Goal: Transaction & Acquisition: Book appointment/travel/reservation

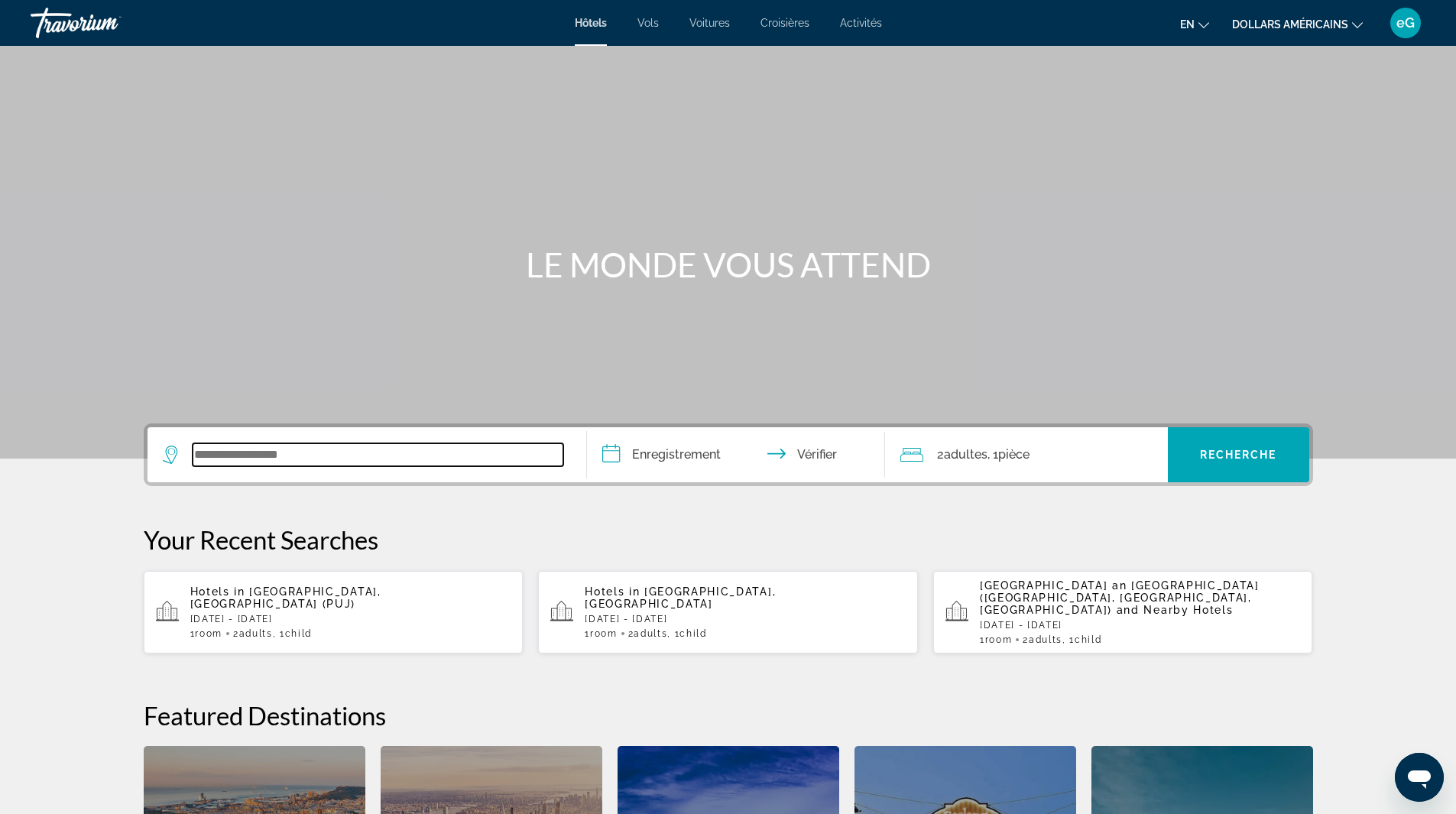
click at [297, 457] on input "Widget de recherche" at bounding box center [378, 455] width 371 height 23
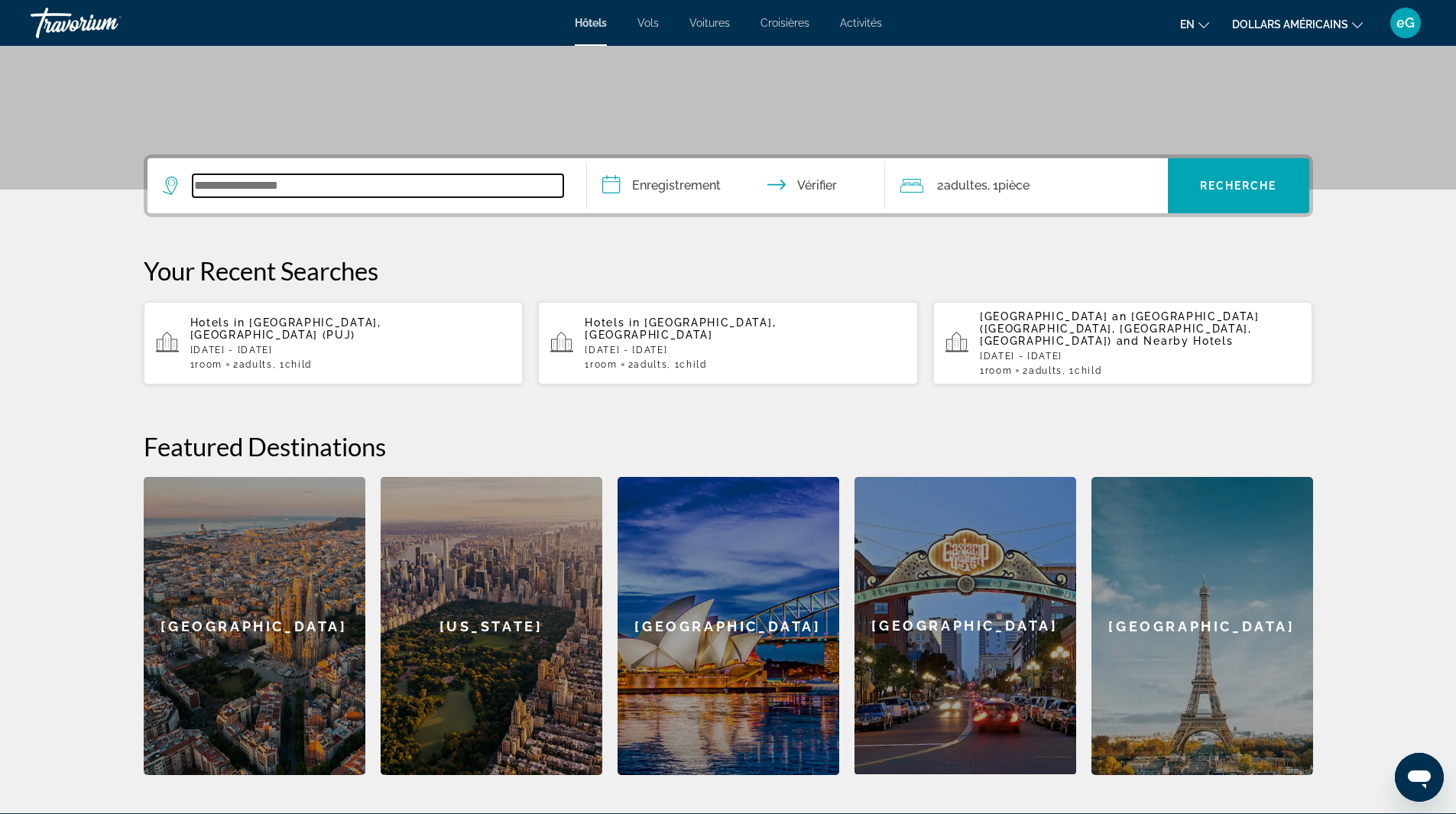
scroll to position [373, 0]
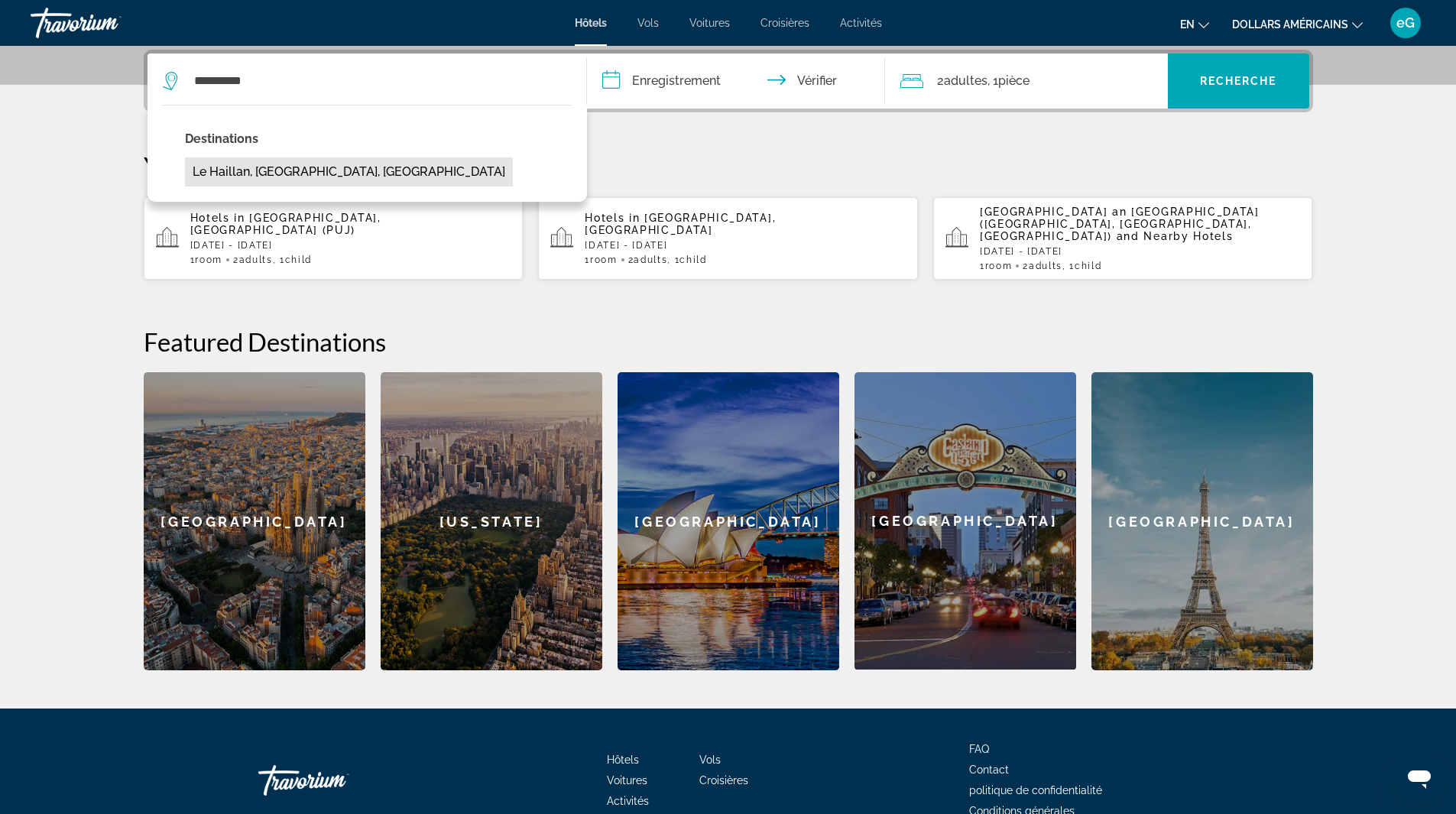
click at [266, 165] on button "Le Haillan, [GEOGRAPHIC_DATA], [GEOGRAPHIC_DATA]" at bounding box center [349, 172] width 328 height 29
type input "**********"
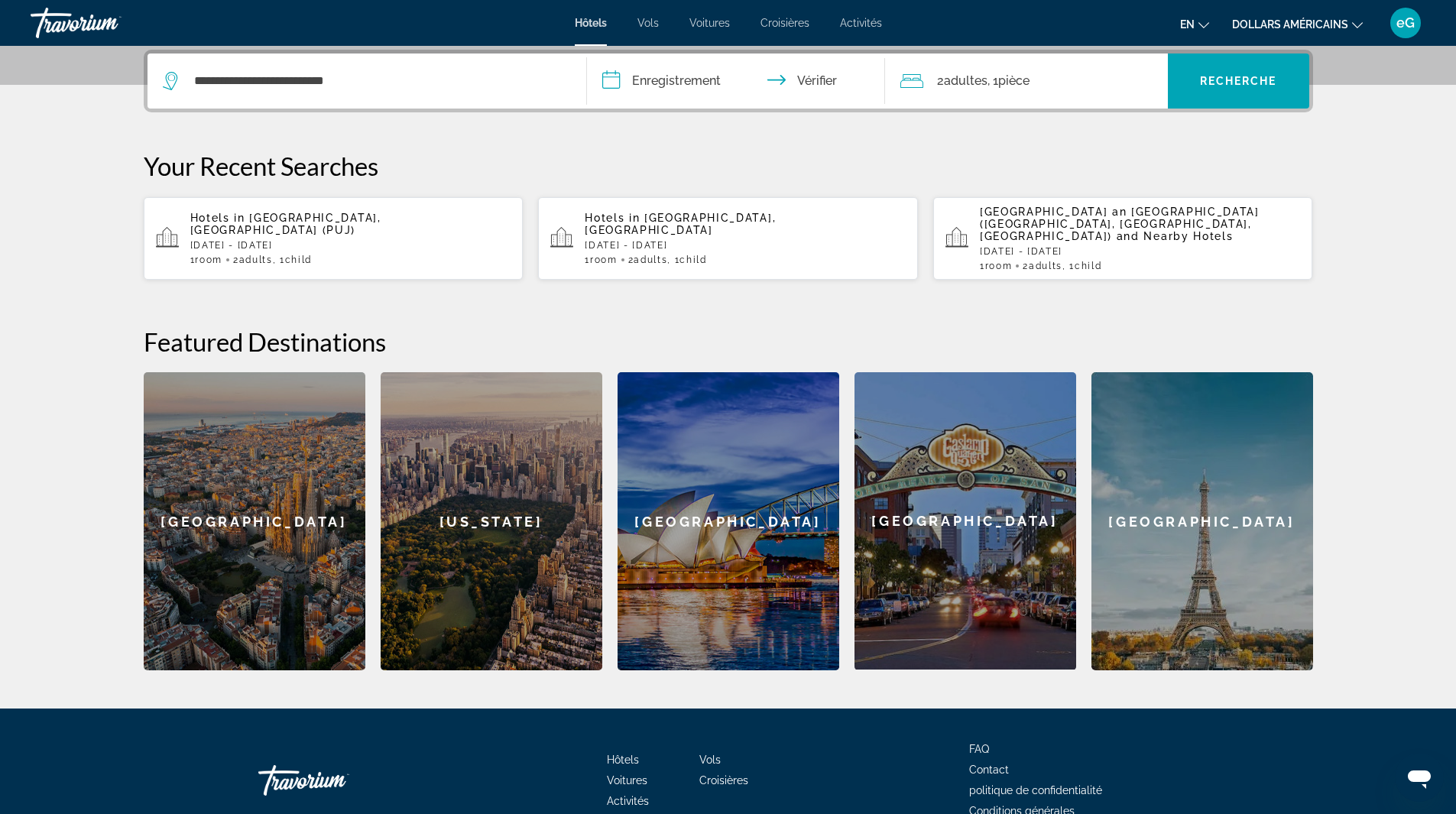
click at [671, 81] on input "**********" at bounding box center [739, 83] width 304 height 60
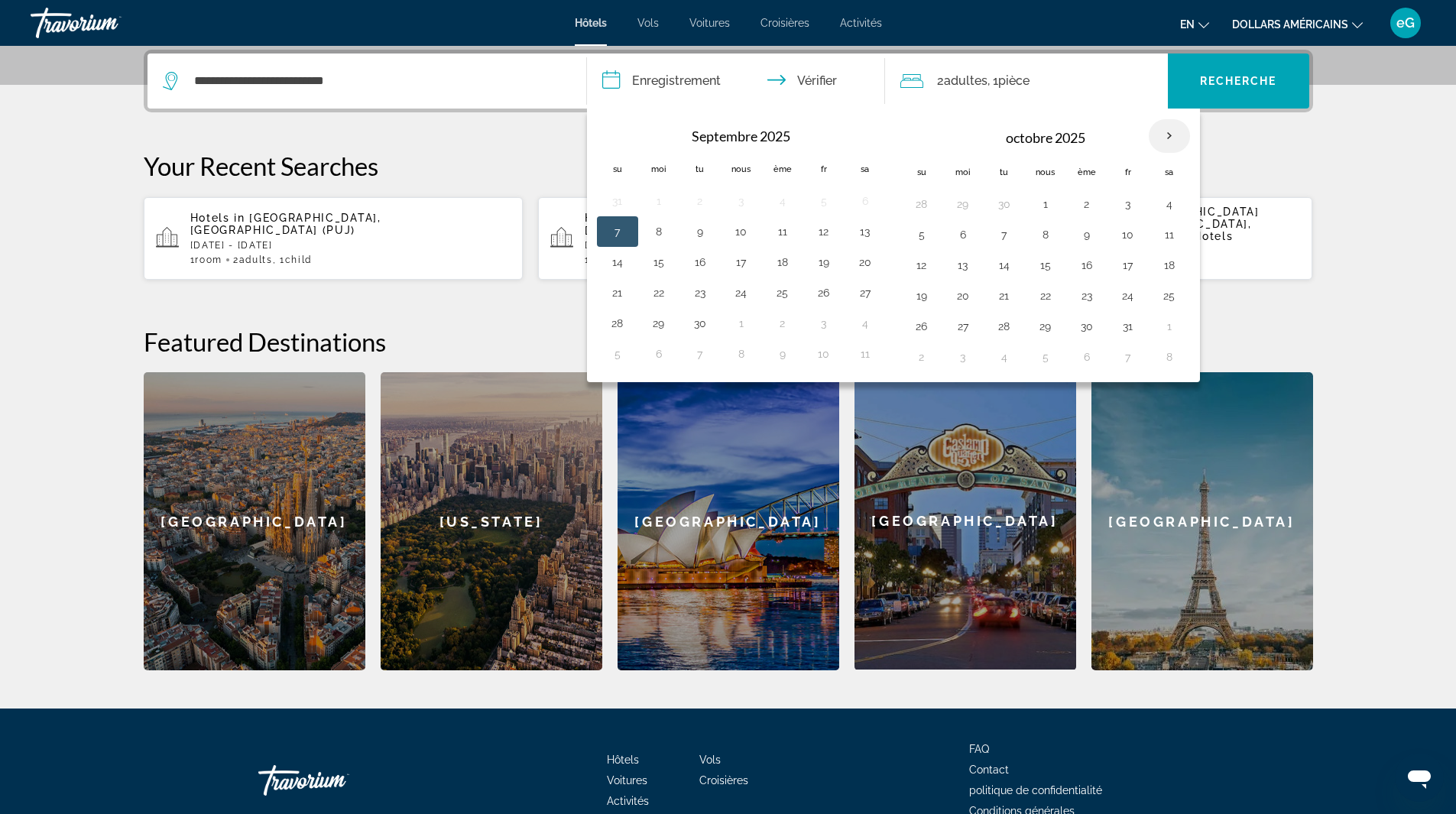
click at [1169, 136] on th "Mois prochain" at bounding box center [1169, 136] width 41 height 34
click at [698, 298] on button "23" at bounding box center [700, 296] width 24 height 21
click at [864, 294] on button "27" at bounding box center [864, 296] width 24 height 21
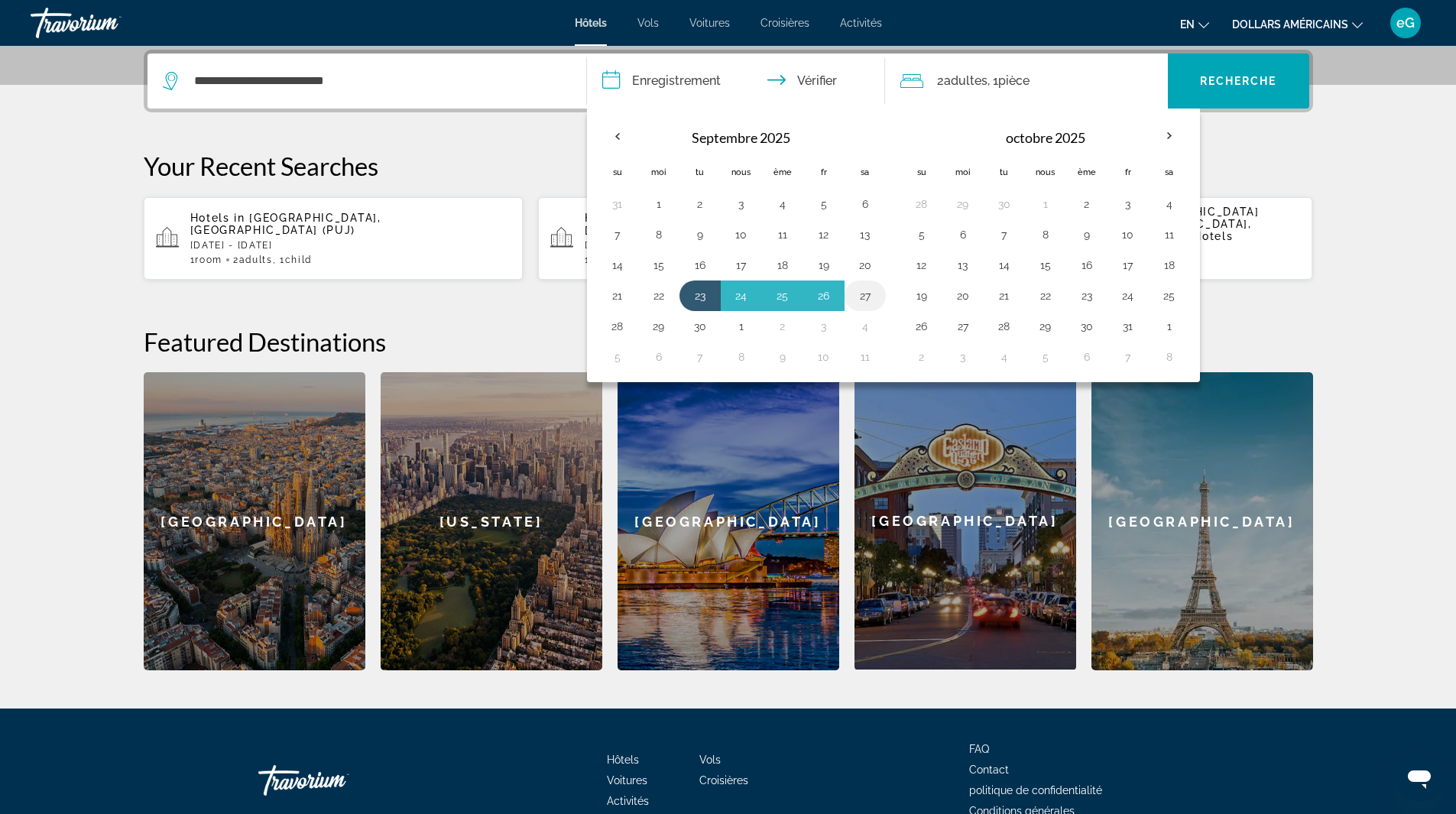
type input "**********"
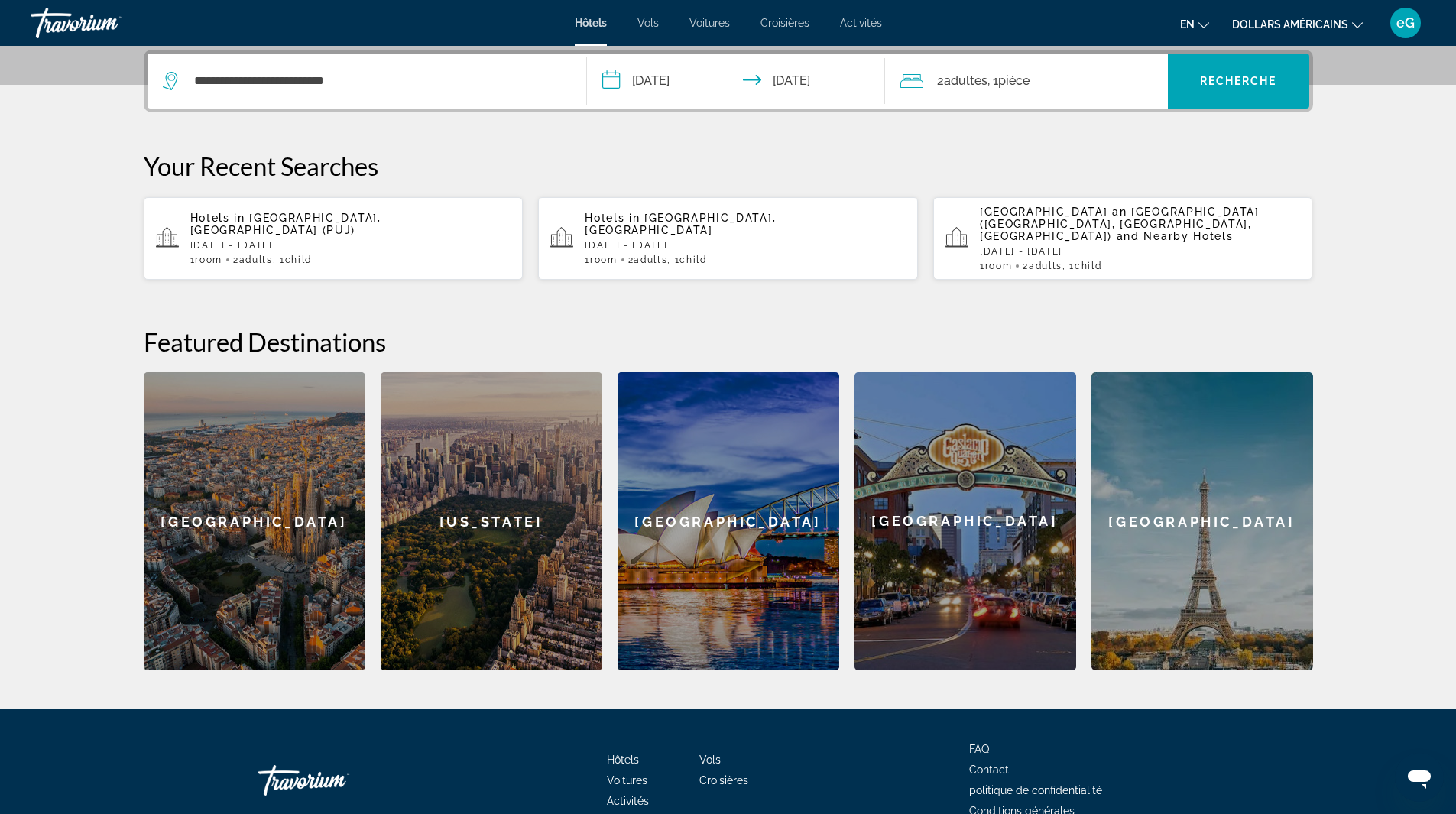
click at [1025, 85] on font "pièce" at bounding box center [1014, 80] width 31 height 14
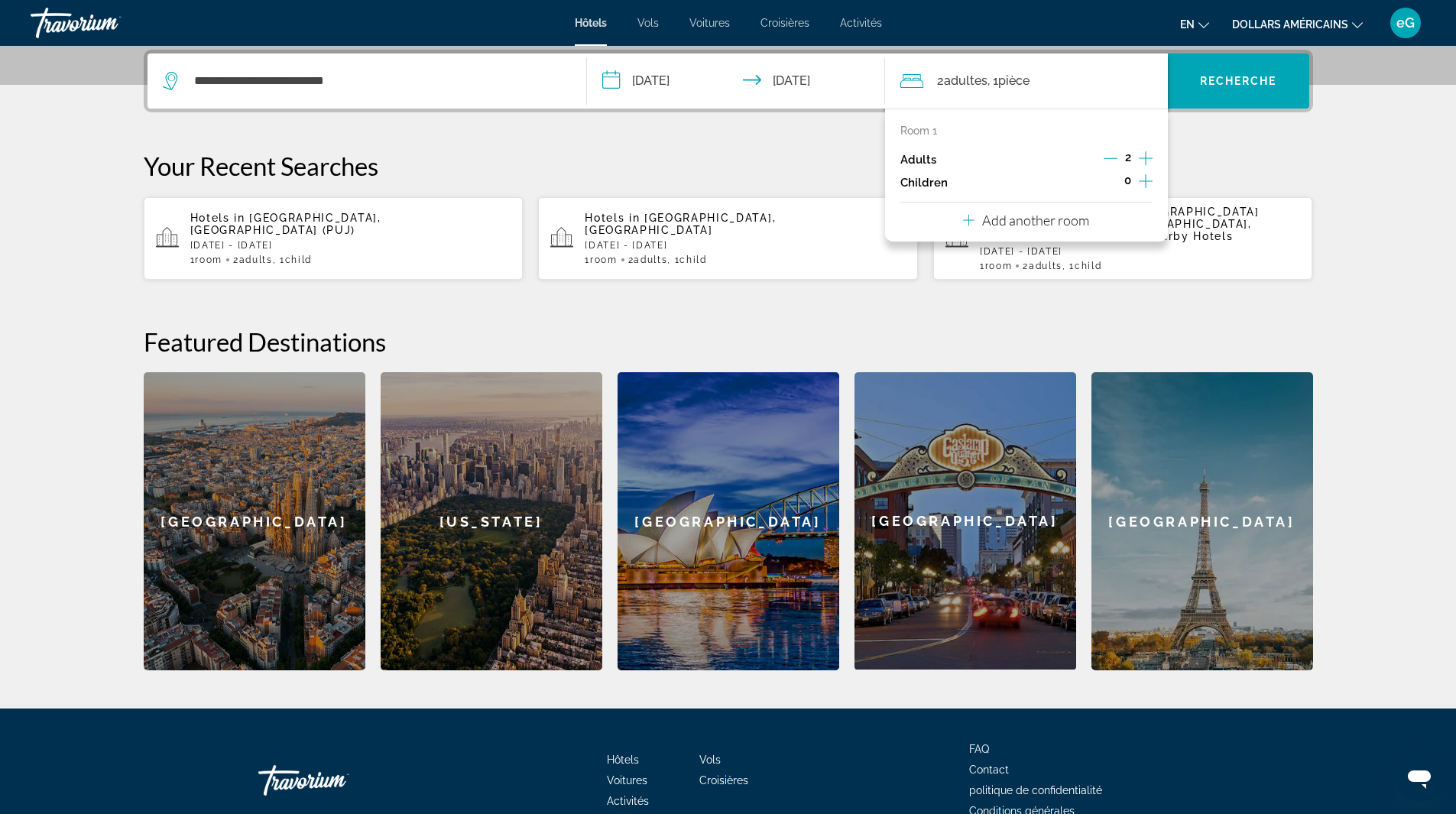
click at [1145, 181] on icon "Increment children" at bounding box center [1145, 180] width 13 height 13
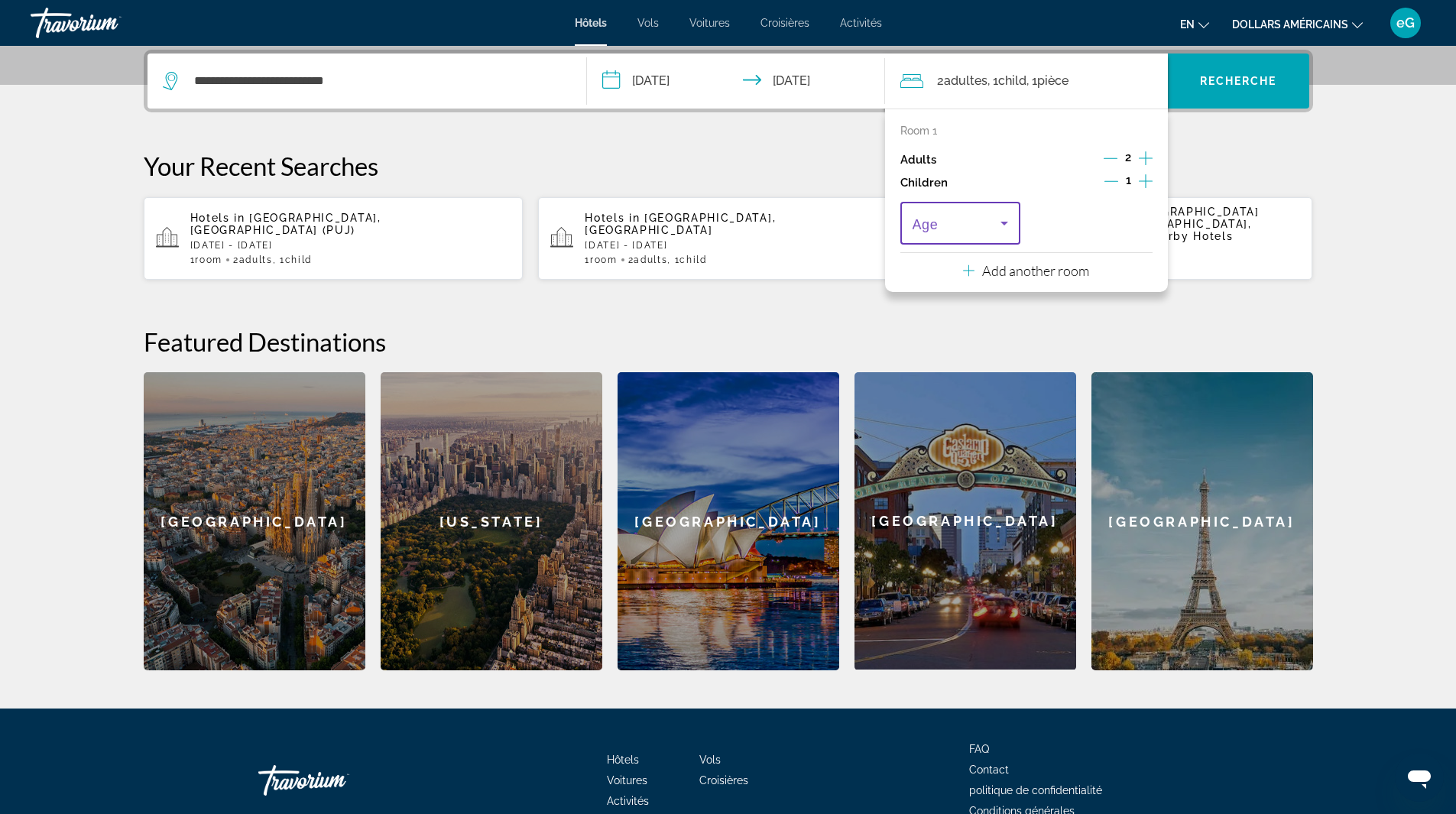
click at [1003, 227] on icon "Travelers: 2 adults, 1 child" at bounding box center [1005, 222] width 19 height 19
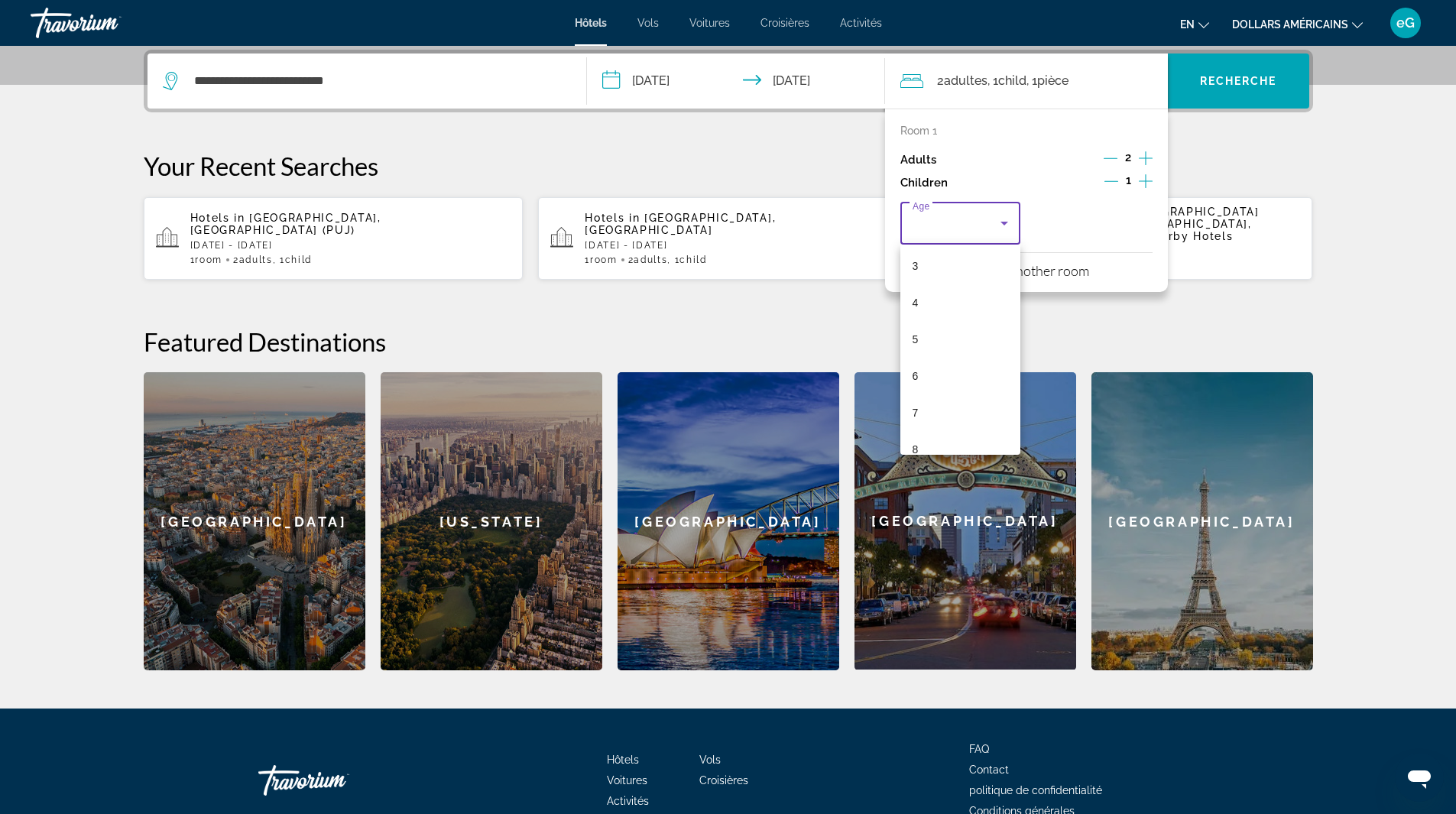
scroll to position [122, 0]
click at [932, 359] on mat-option "6" at bounding box center [960, 366] width 121 height 37
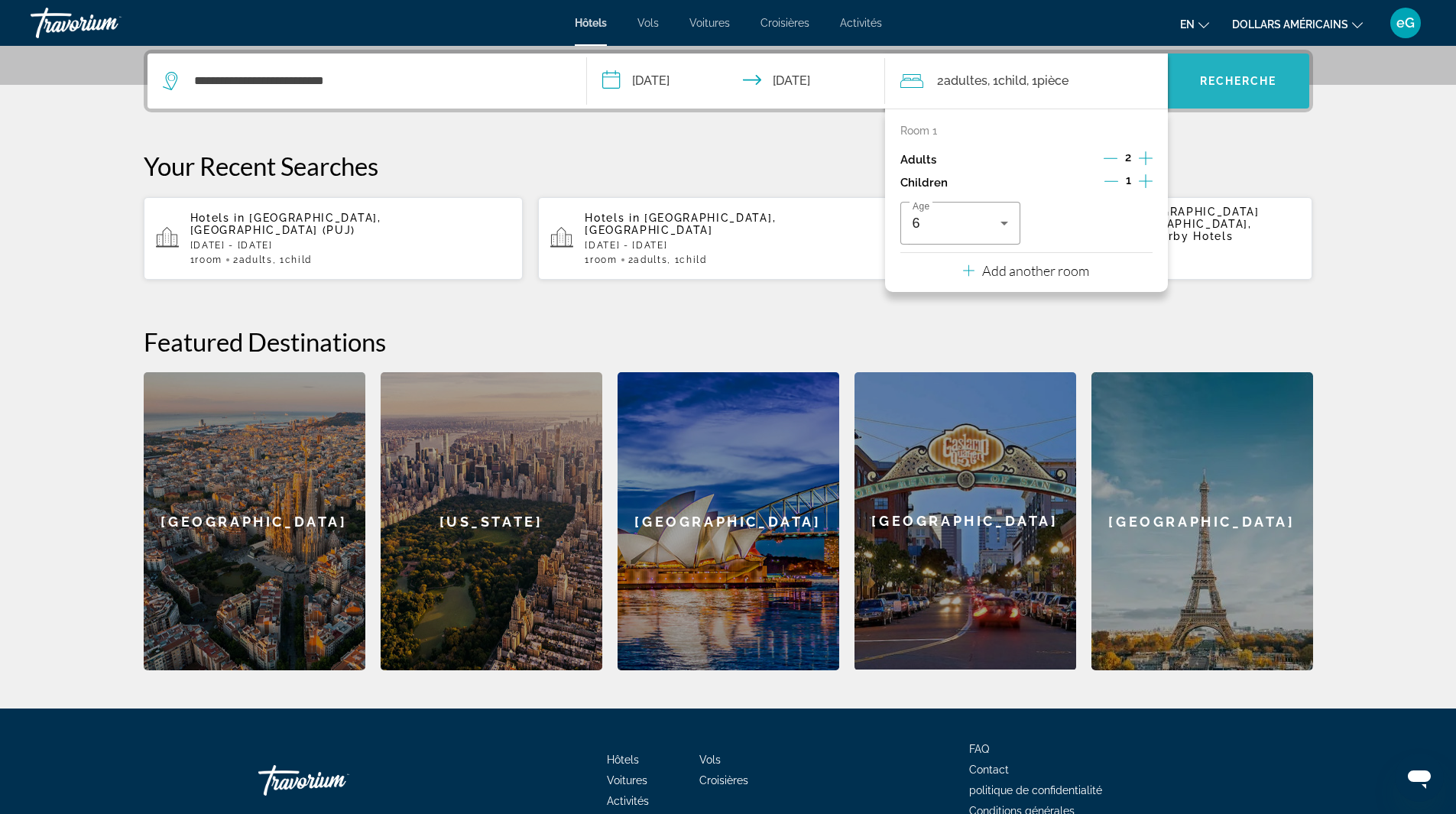
click at [1259, 74] on span "Widget de recherche" at bounding box center [1239, 80] width 141 height 37
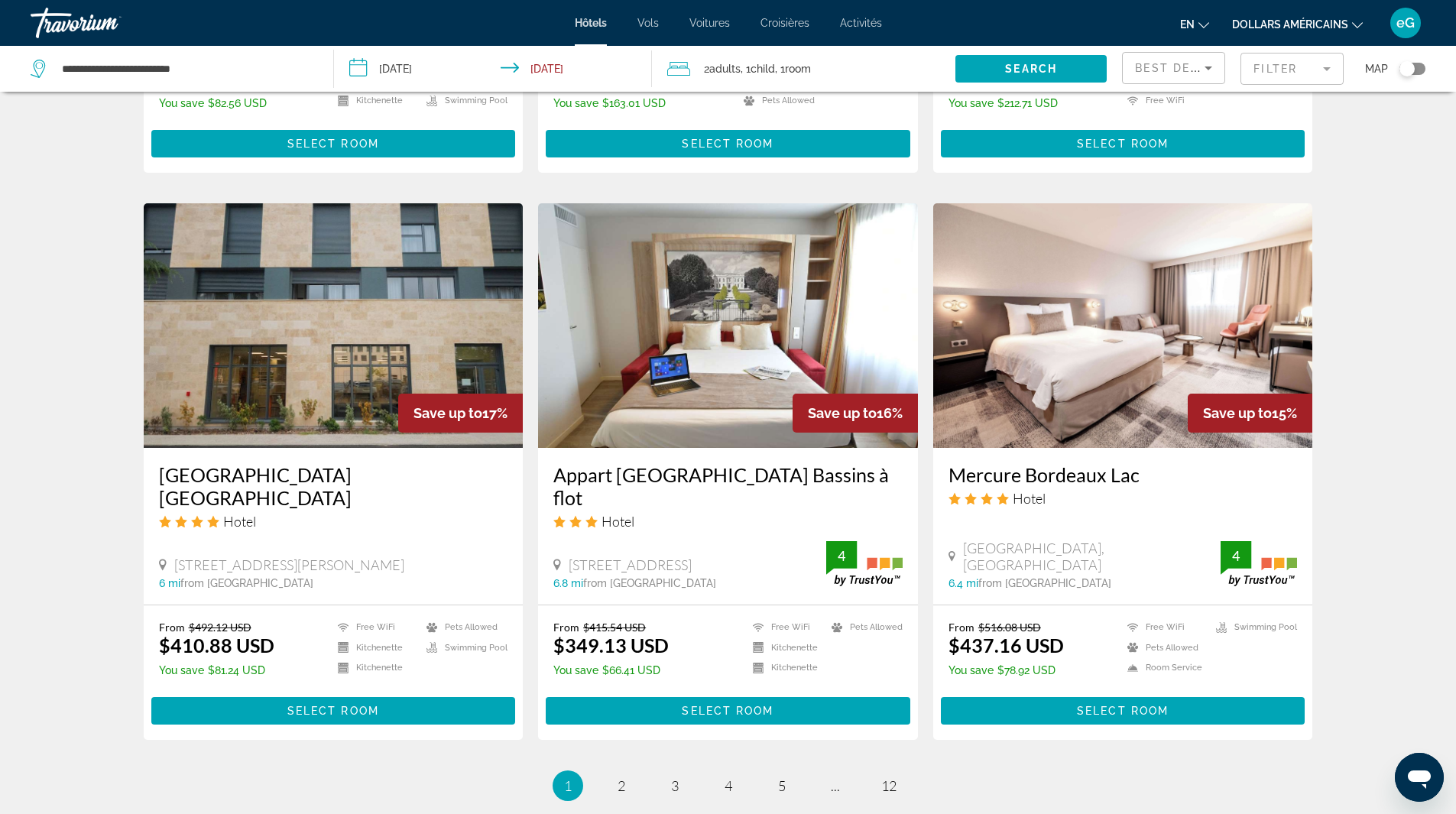
scroll to position [1641, 0]
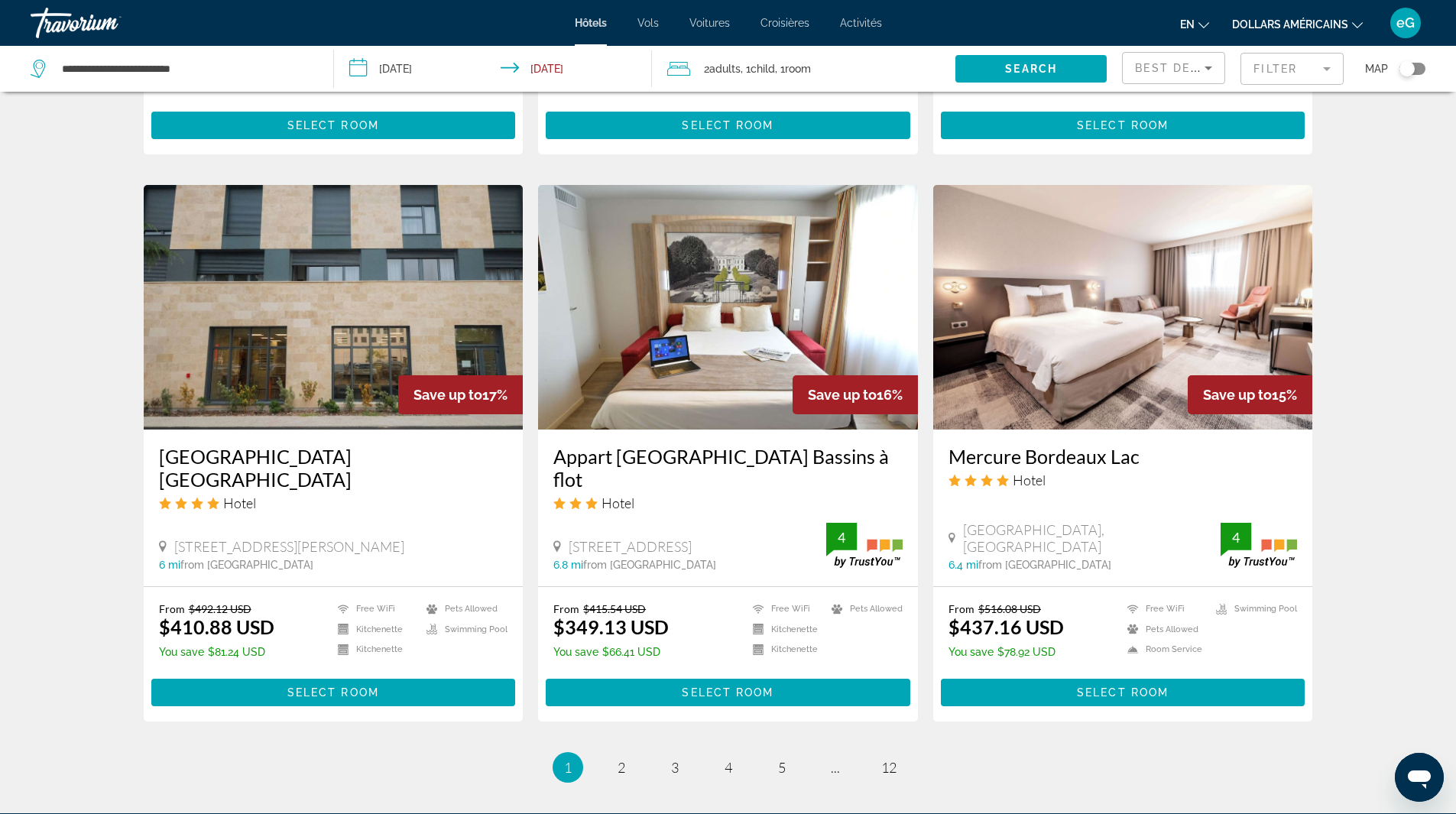
click at [725, 468] on h3 "Appart [GEOGRAPHIC_DATA] Bassins à flot" at bounding box center [728, 467] width 349 height 46
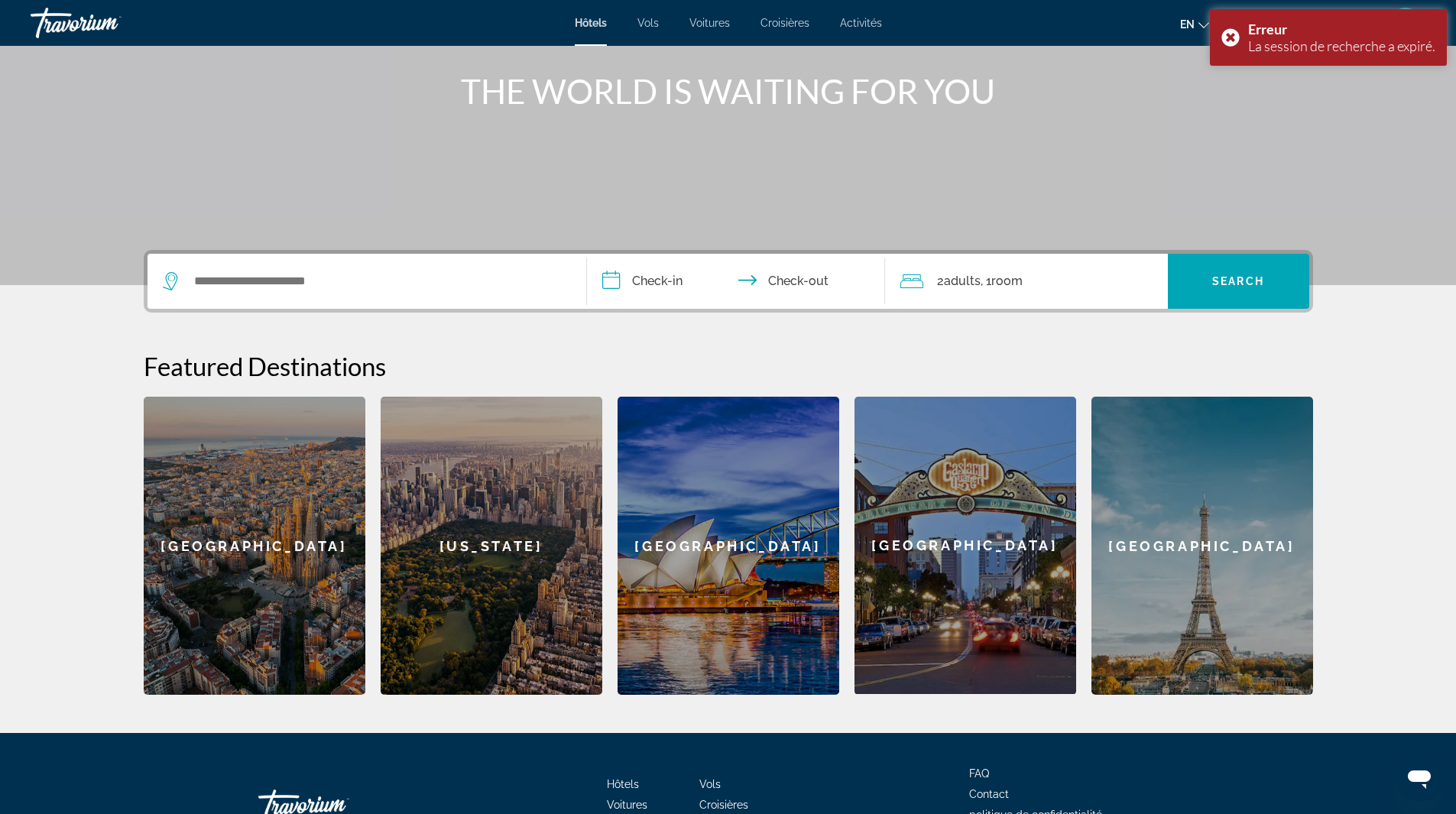
scroll to position [280, 0]
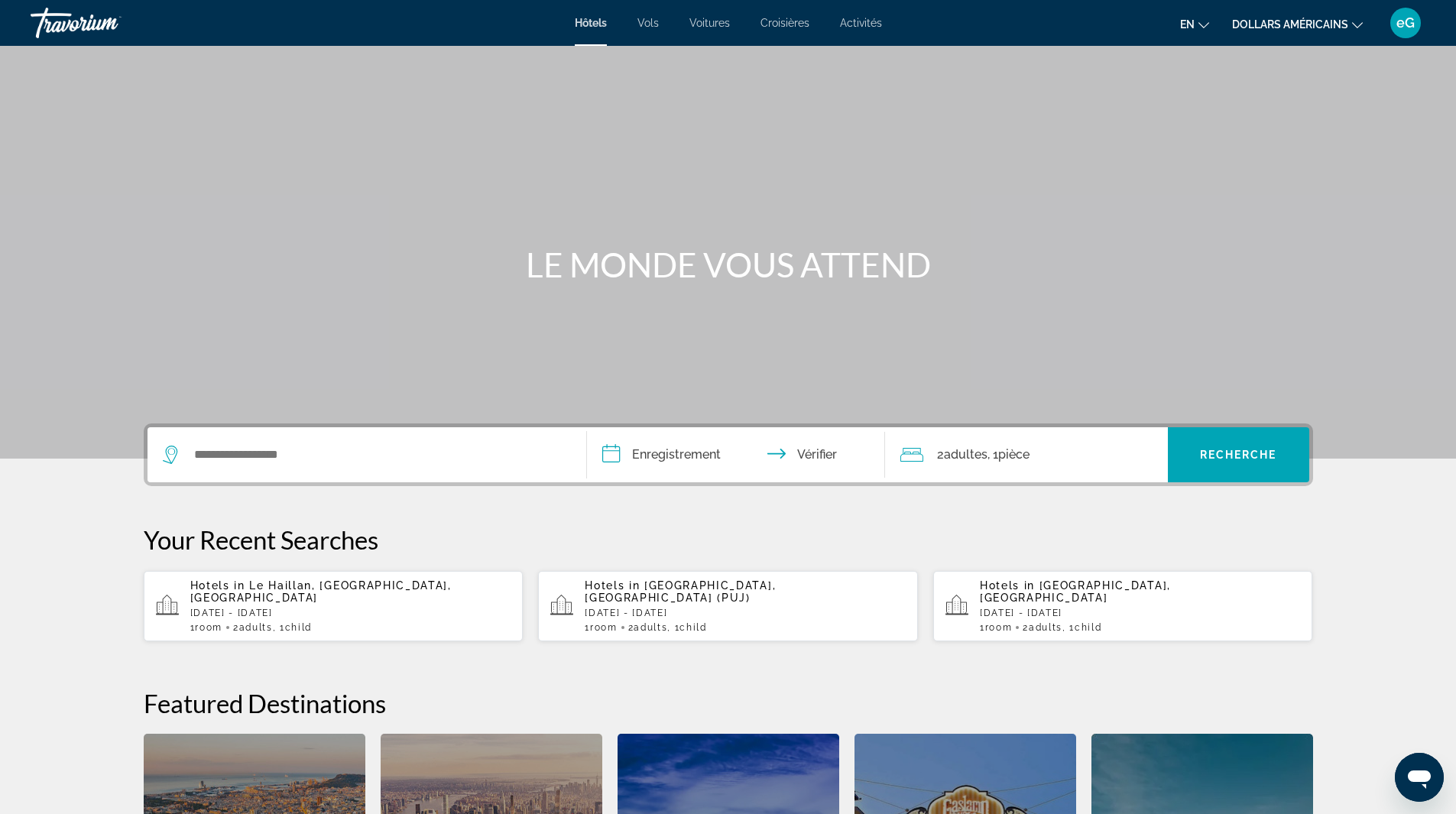
click at [362, 471] on div "Widget de recherche" at bounding box center [366, 455] width 408 height 55
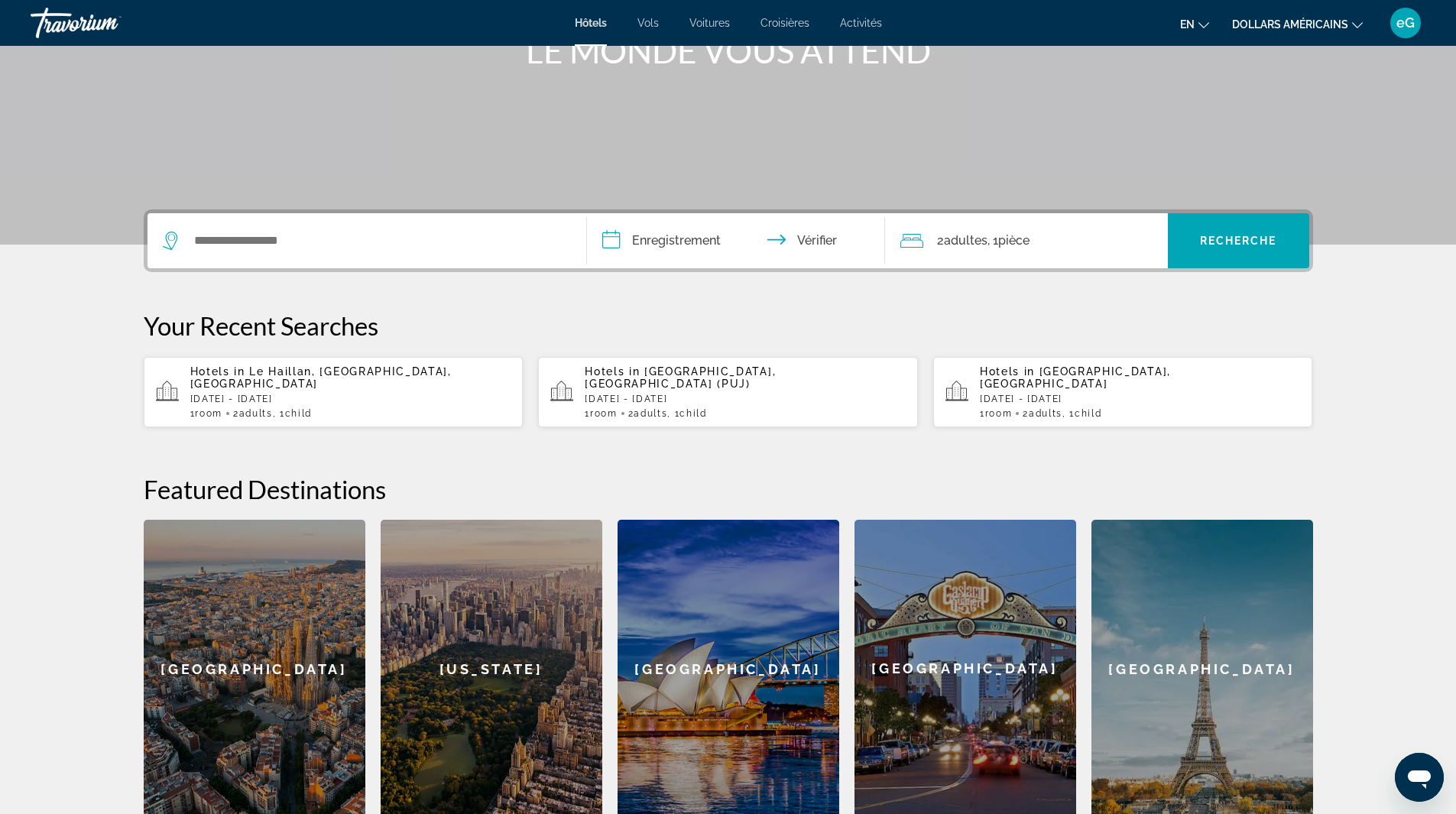
scroll to position [373, 0]
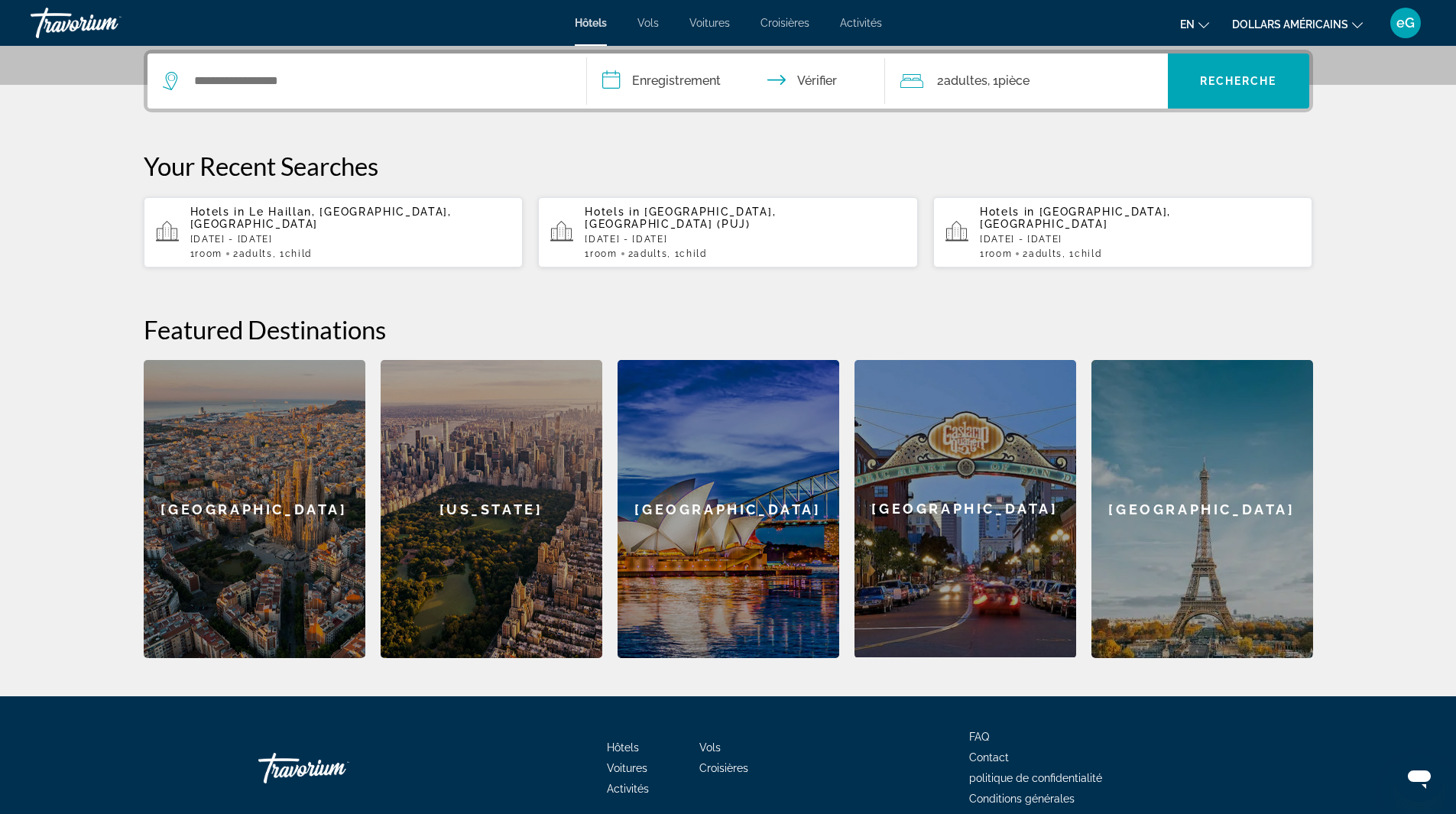
click at [316, 234] on p "[DATE] - [DATE]" at bounding box center [350, 239] width 321 height 11
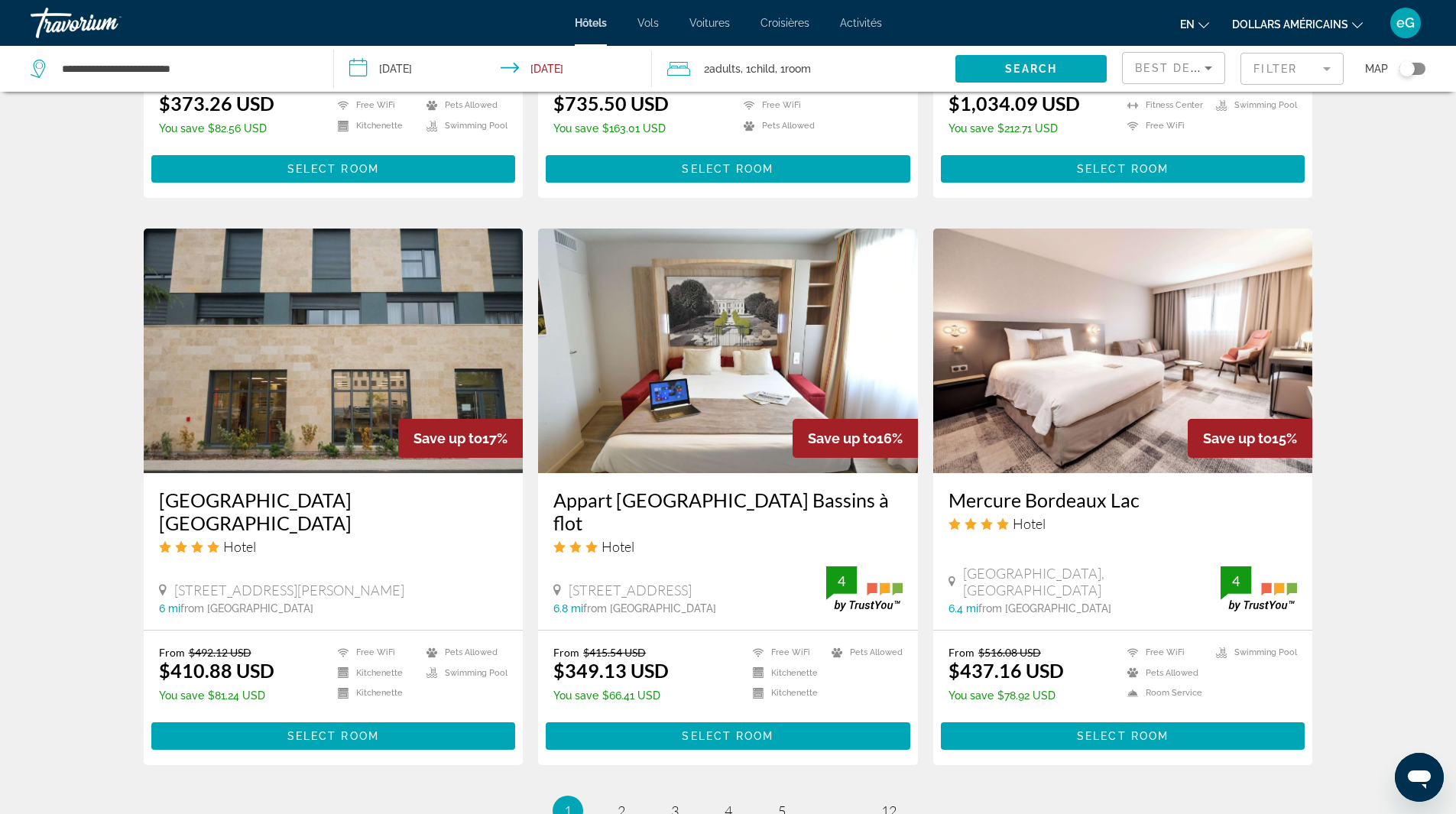
scroll to position [1613, 0]
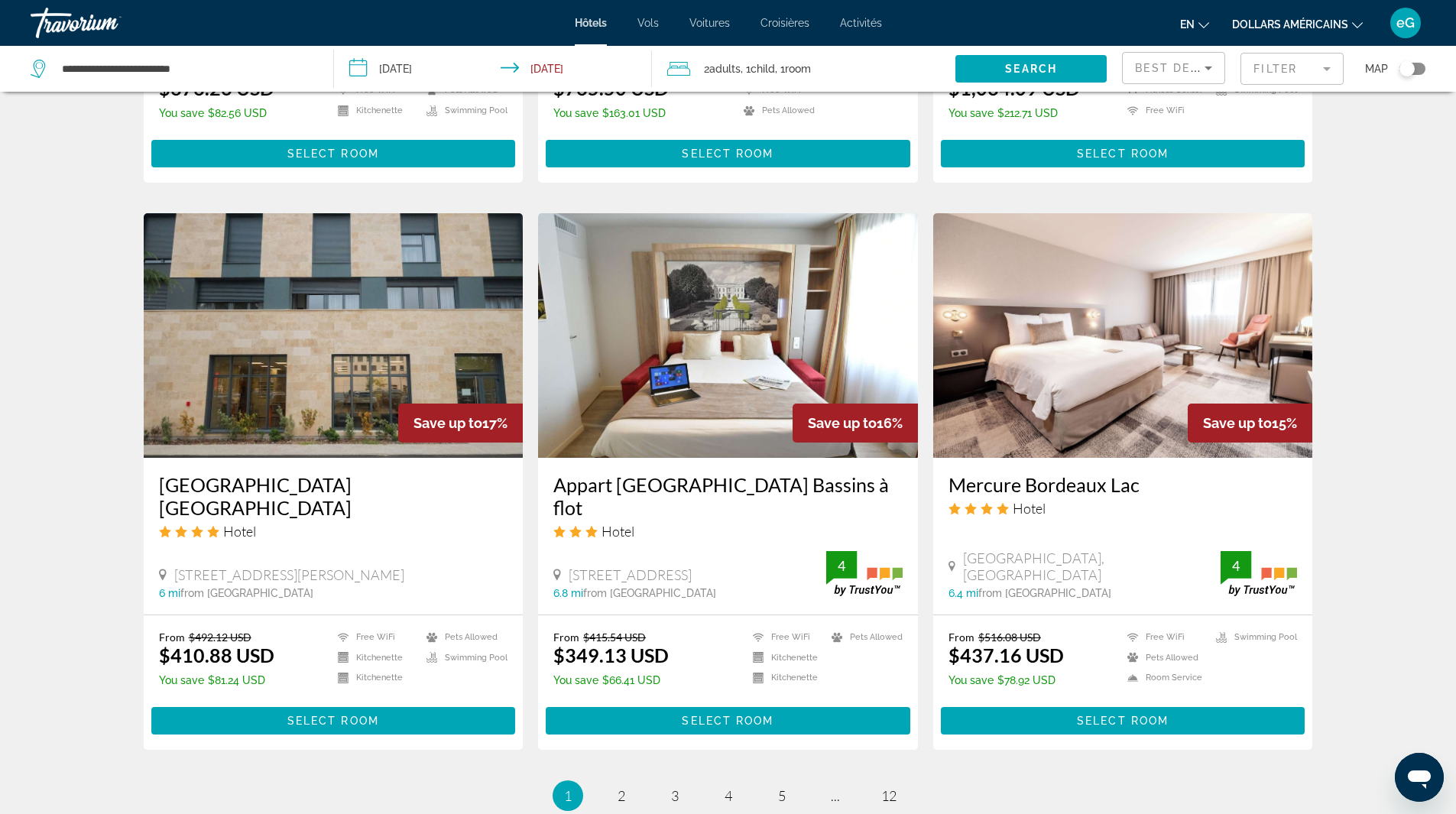
click at [661, 351] on img "Contenu principal" at bounding box center [728, 336] width 380 height 245
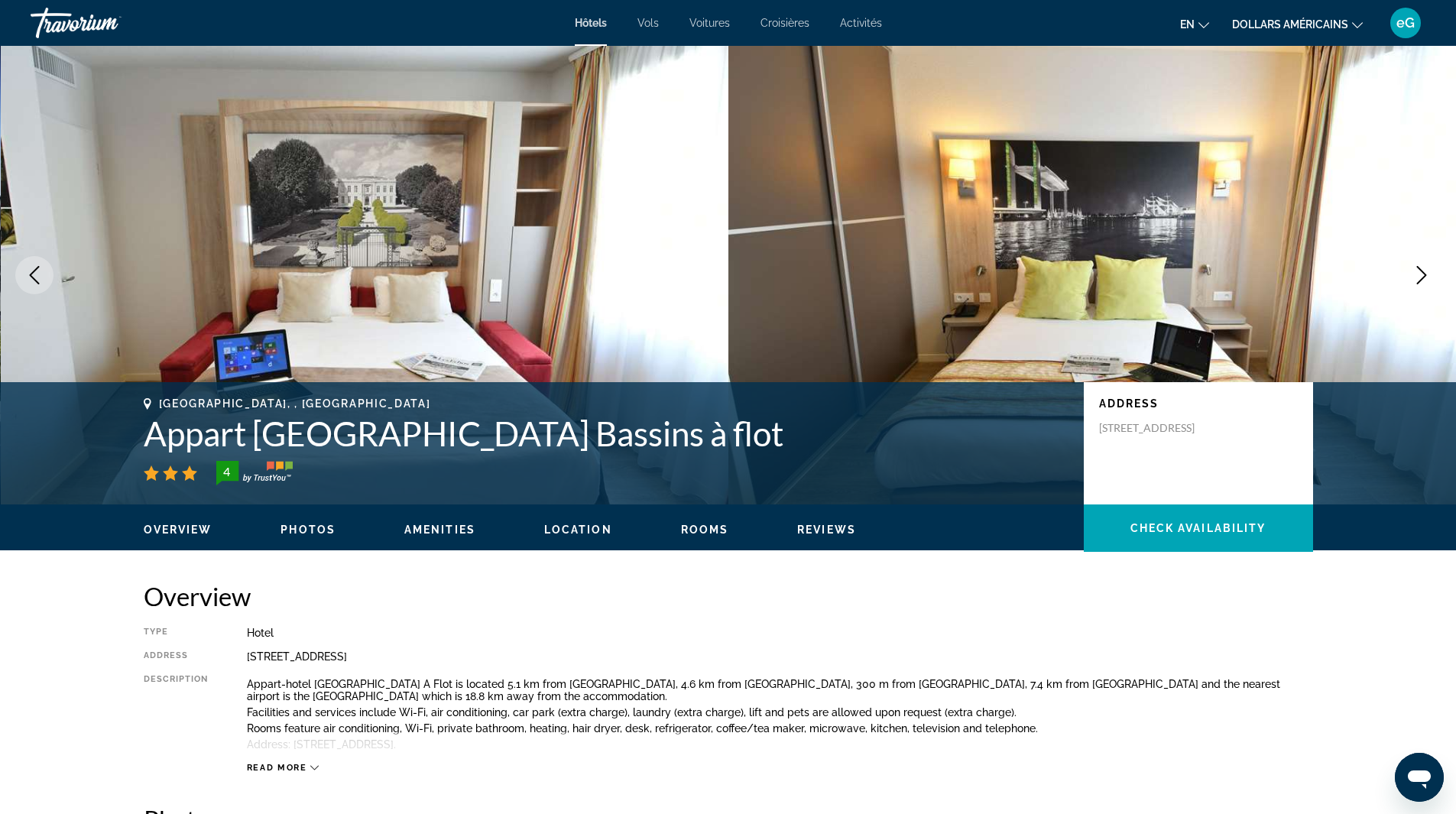
click at [1206, 21] on icon "Changer de langue" at bounding box center [1204, 25] width 11 height 11
click at [1173, 97] on font "Français" at bounding box center [1166, 101] width 42 height 13
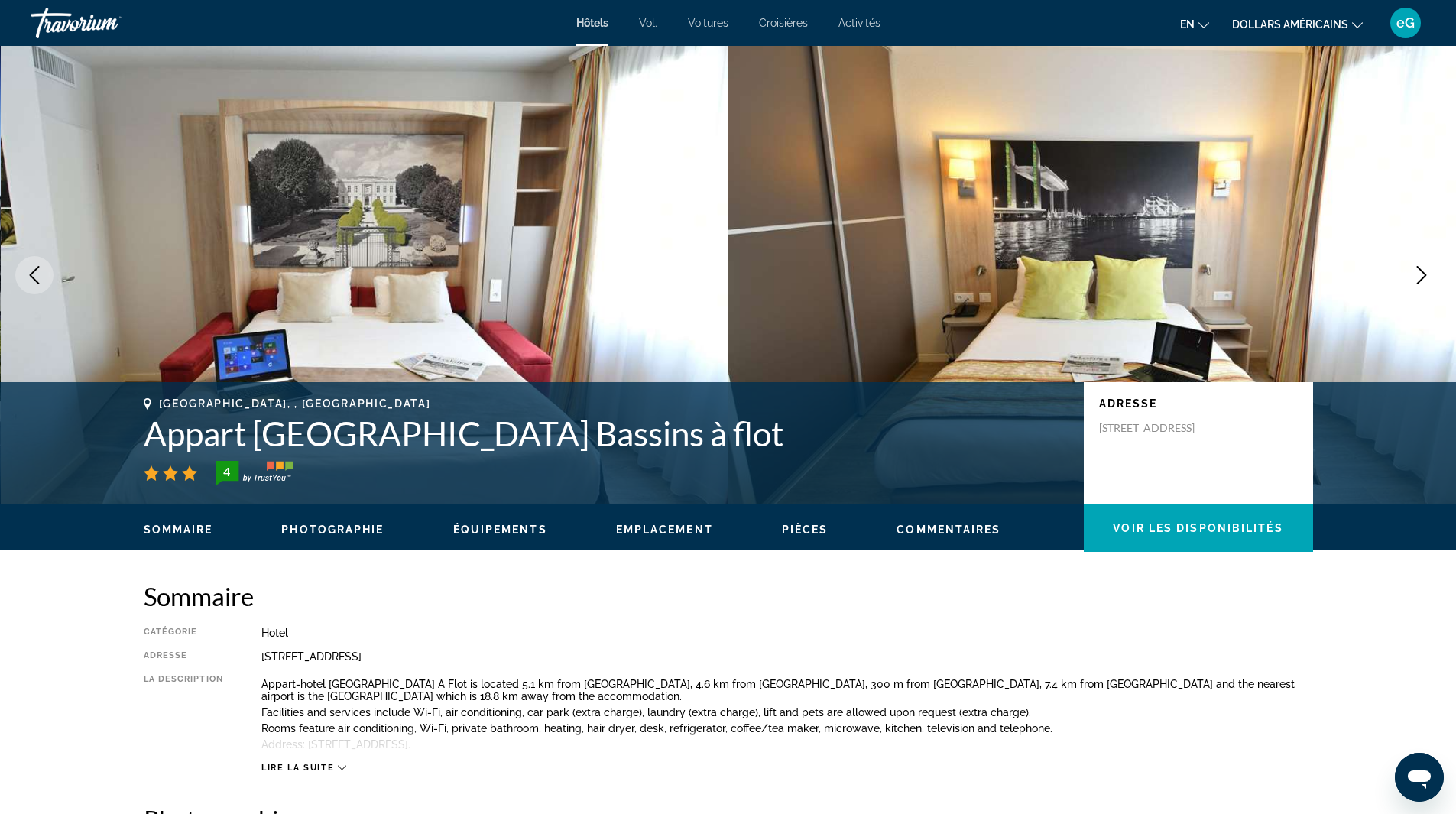
click at [1349, 19] on button "dollars américains USD ($) MXN (Mex$) CAD (Can$) GBP (£) EUR (€) AUD (A$) NZD (…" at bounding box center [1298, 24] width 130 height 22
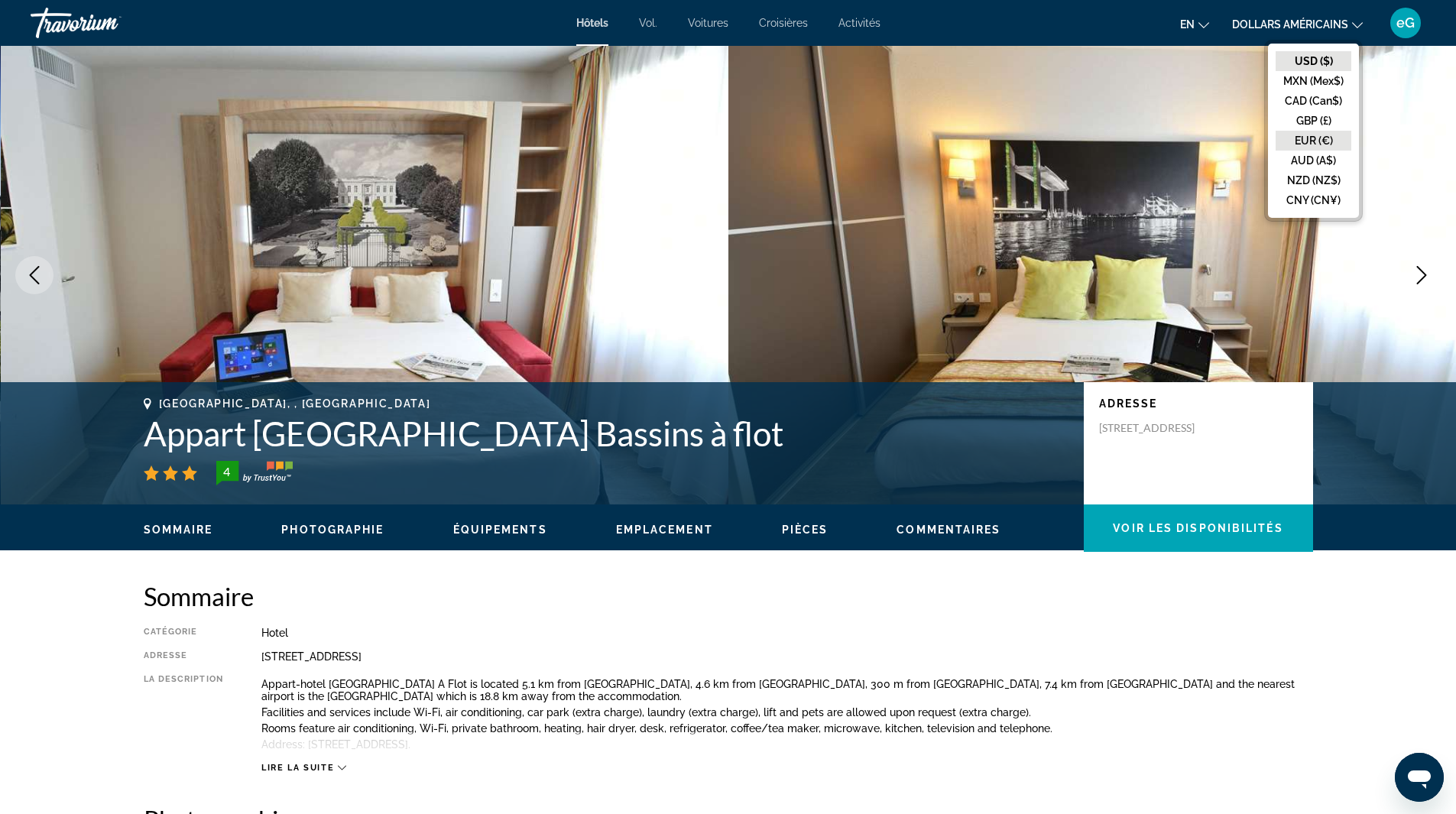
click at [1317, 138] on button "EUR (€)" at bounding box center [1313, 140] width 76 height 20
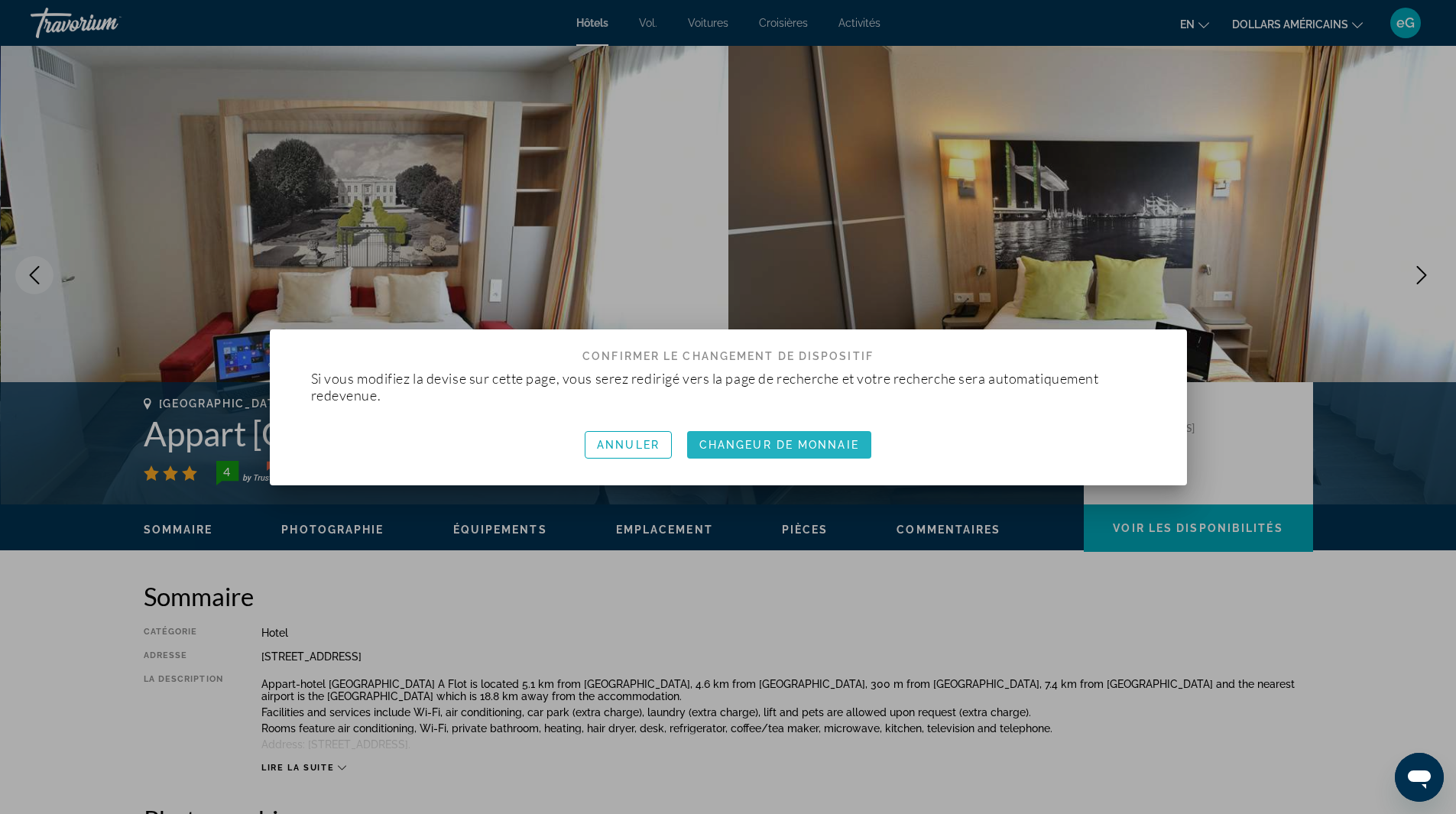
click at [817, 441] on font "Changeur de monnaie" at bounding box center [779, 445] width 160 height 13
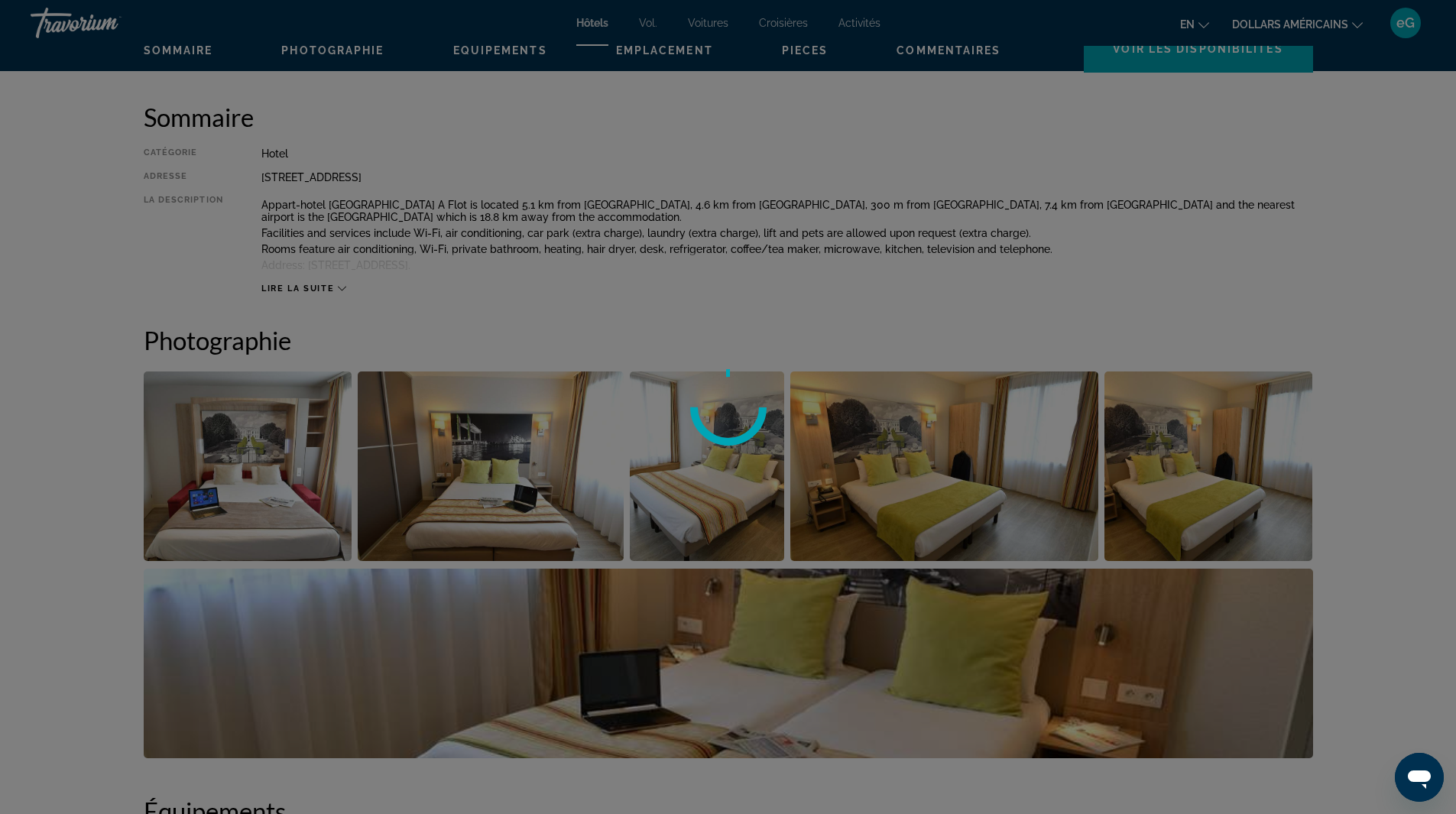
scroll to position [503, 0]
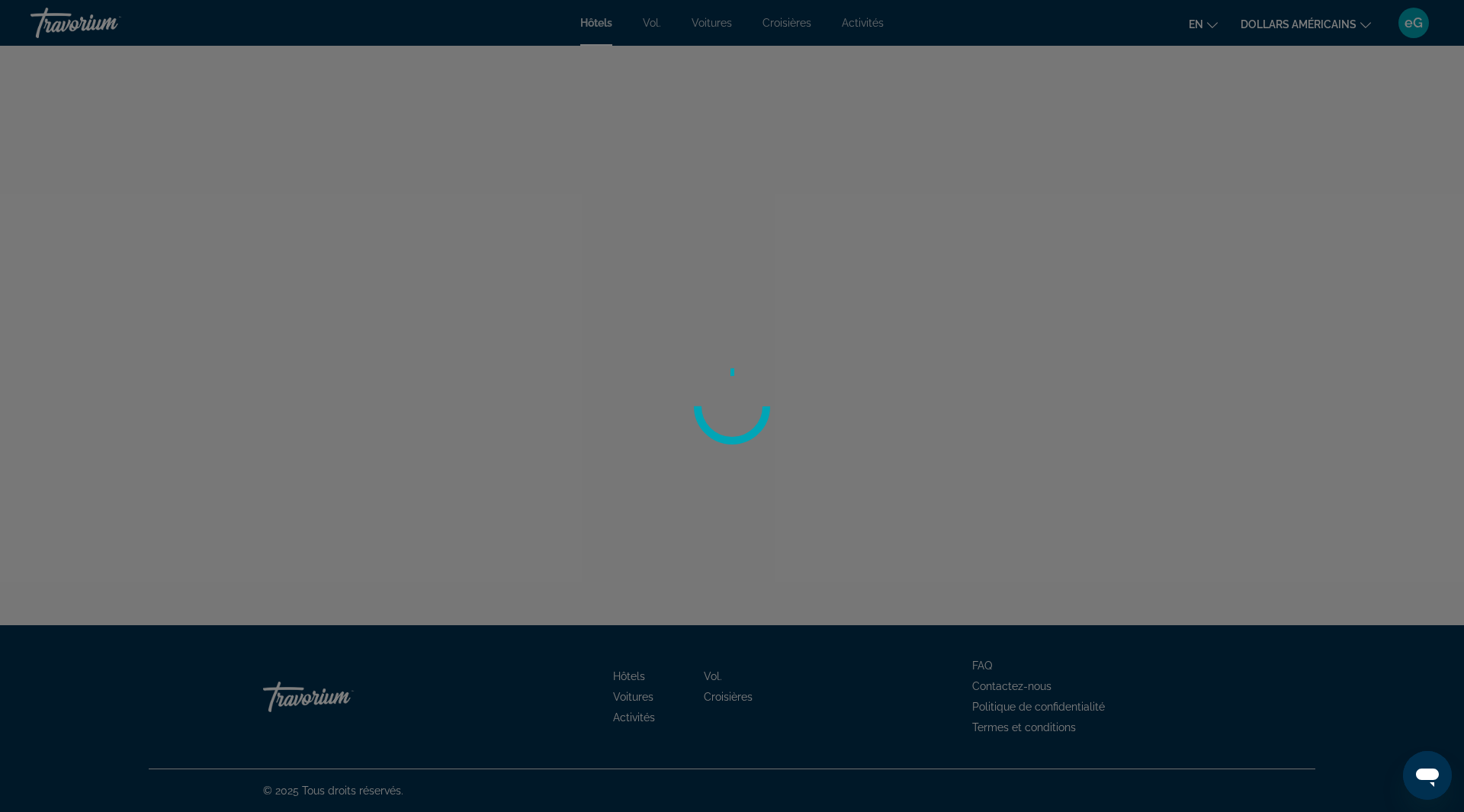
click at [1458, 803] on div at bounding box center [732, 406] width 1464 height 812
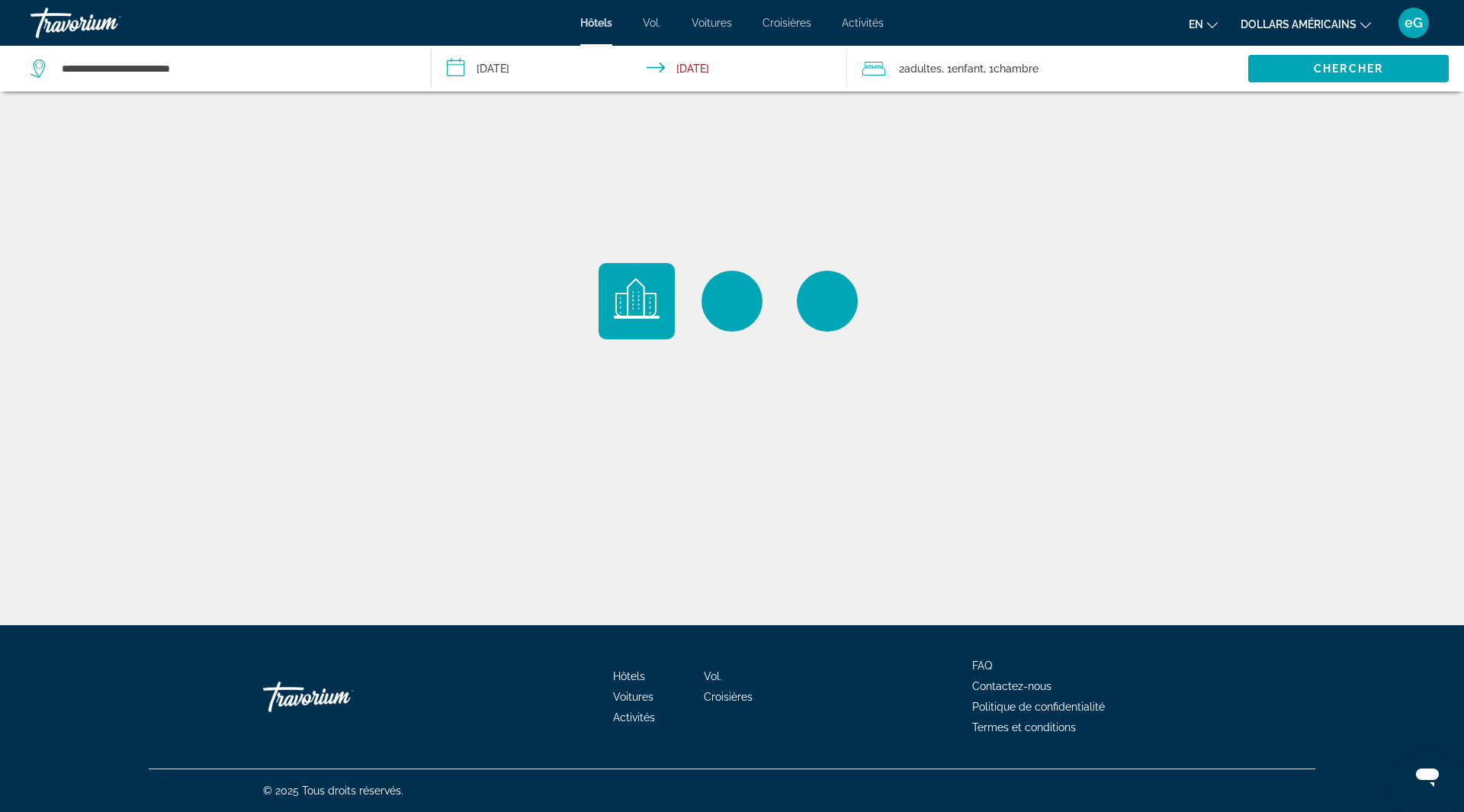
click at [1210, 27] on icon "Changer de langue" at bounding box center [1213, 25] width 11 height 11
click at [1182, 101] on button "Français" at bounding box center [1172, 101] width 68 height 20
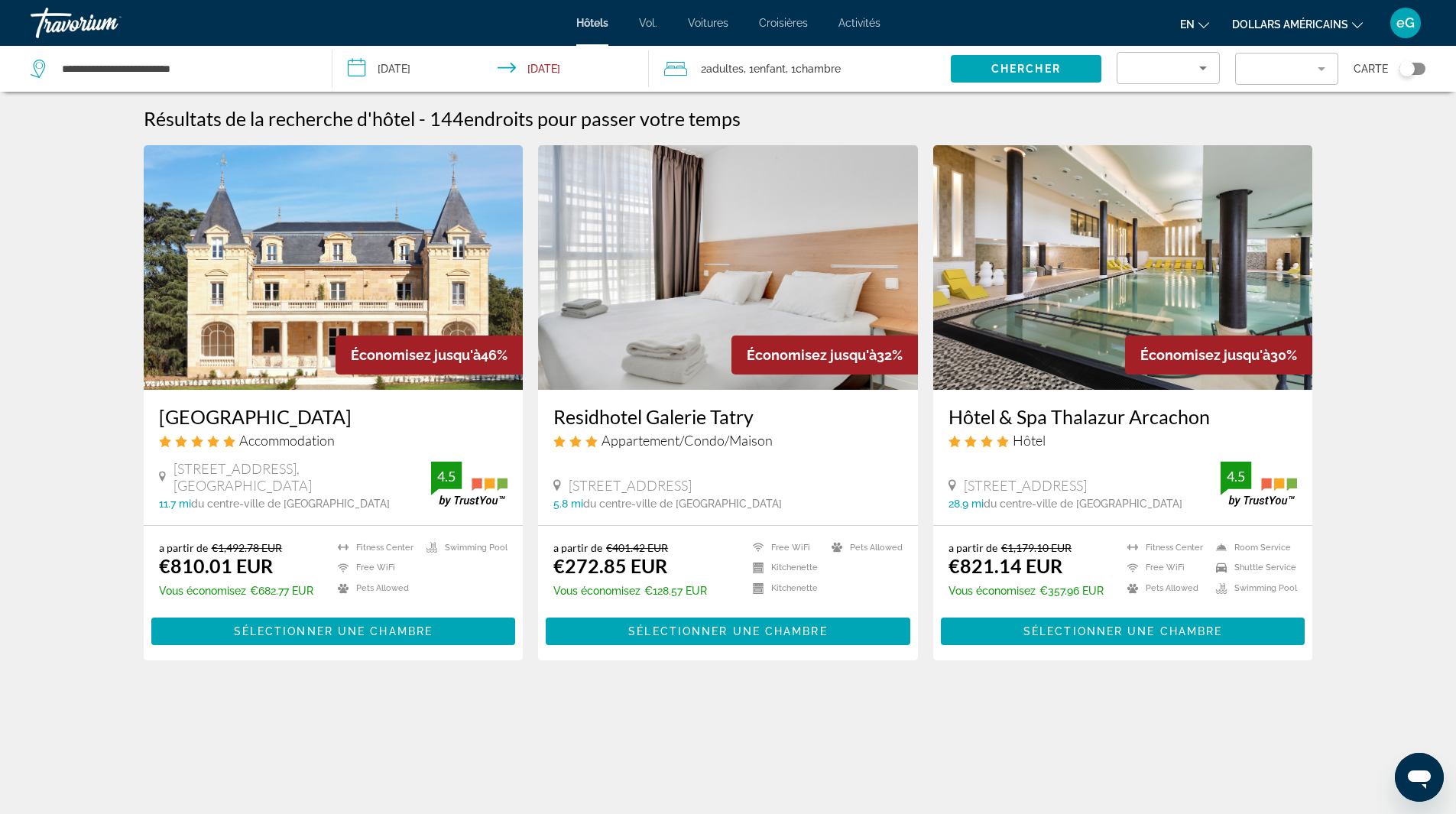
click at [1316, 24] on font "dollars américains" at bounding box center [1291, 25] width 116 height 13
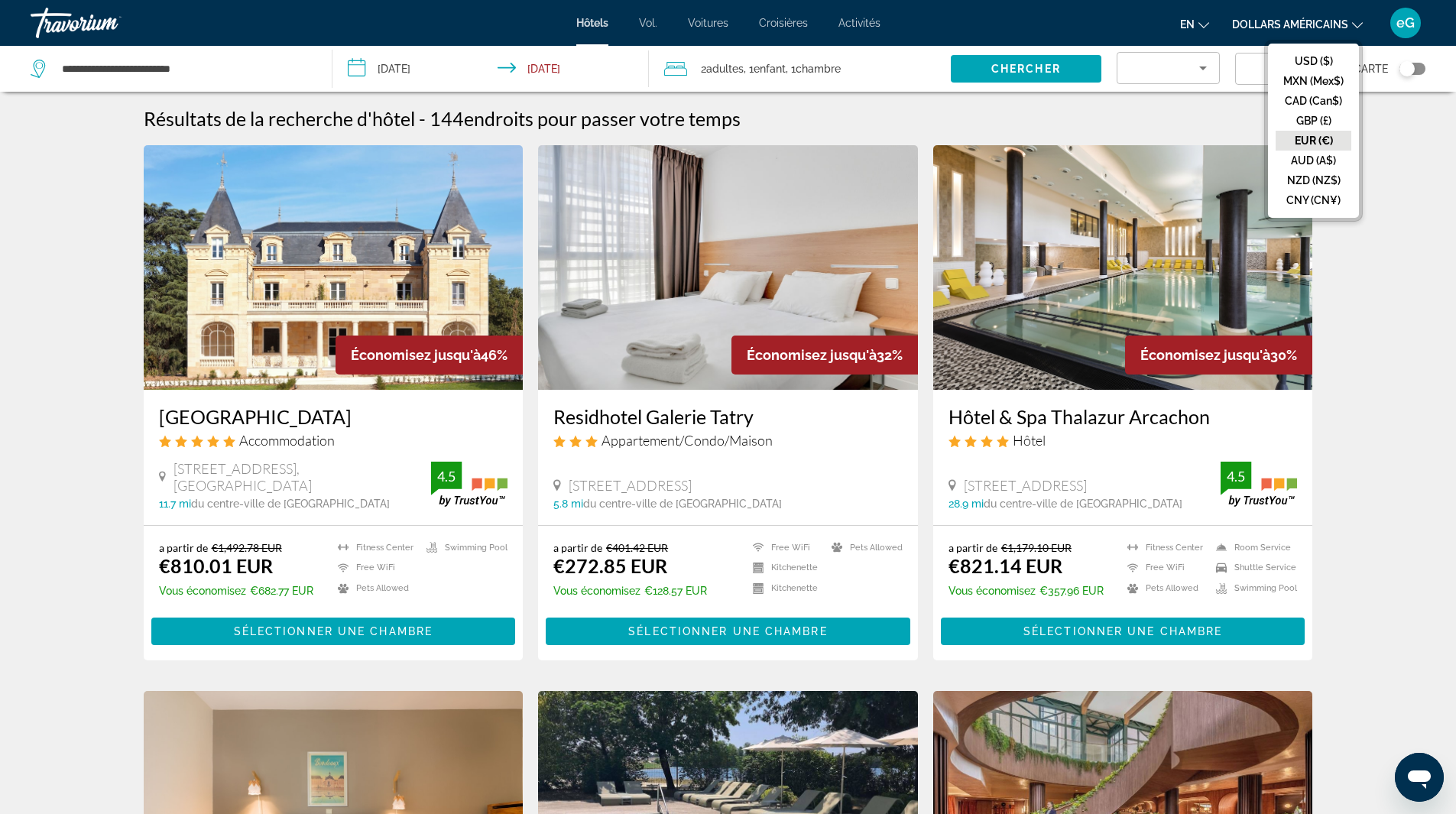
click at [1318, 139] on button "EUR (€)" at bounding box center [1313, 140] width 76 height 20
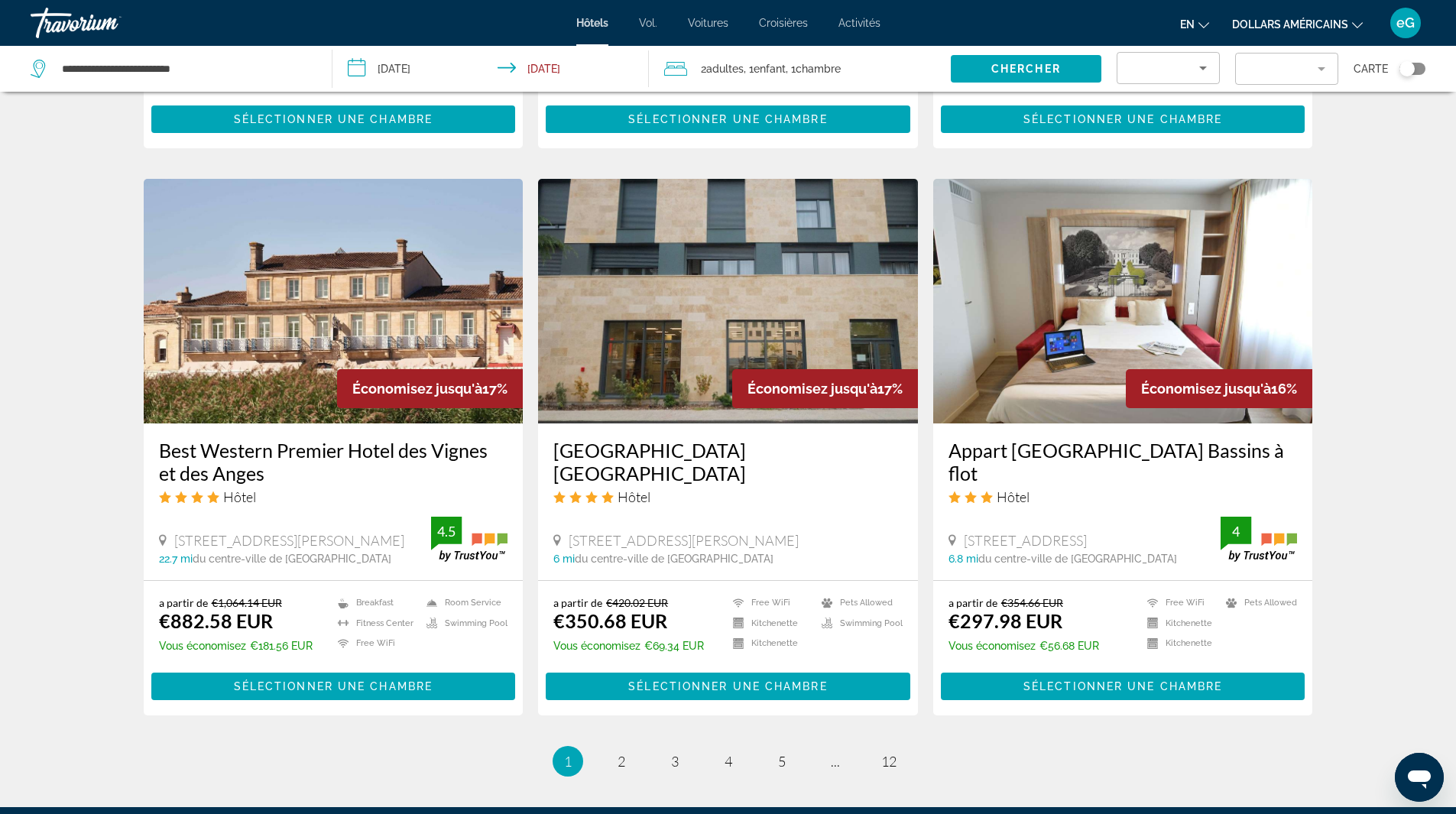
scroll to position [1661, 0]
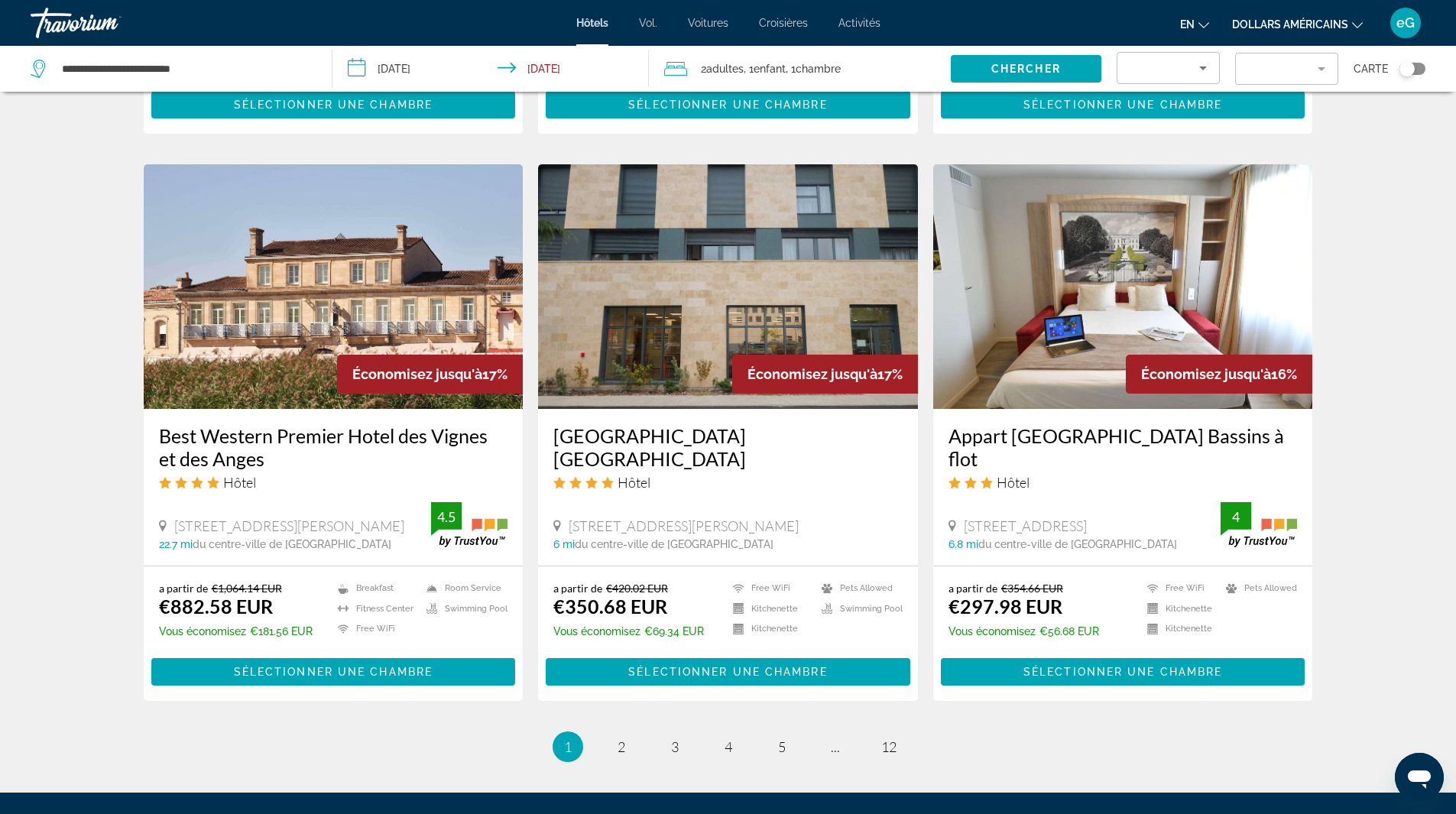
click at [642, 296] on img "Contenu principal" at bounding box center [728, 287] width 380 height 245
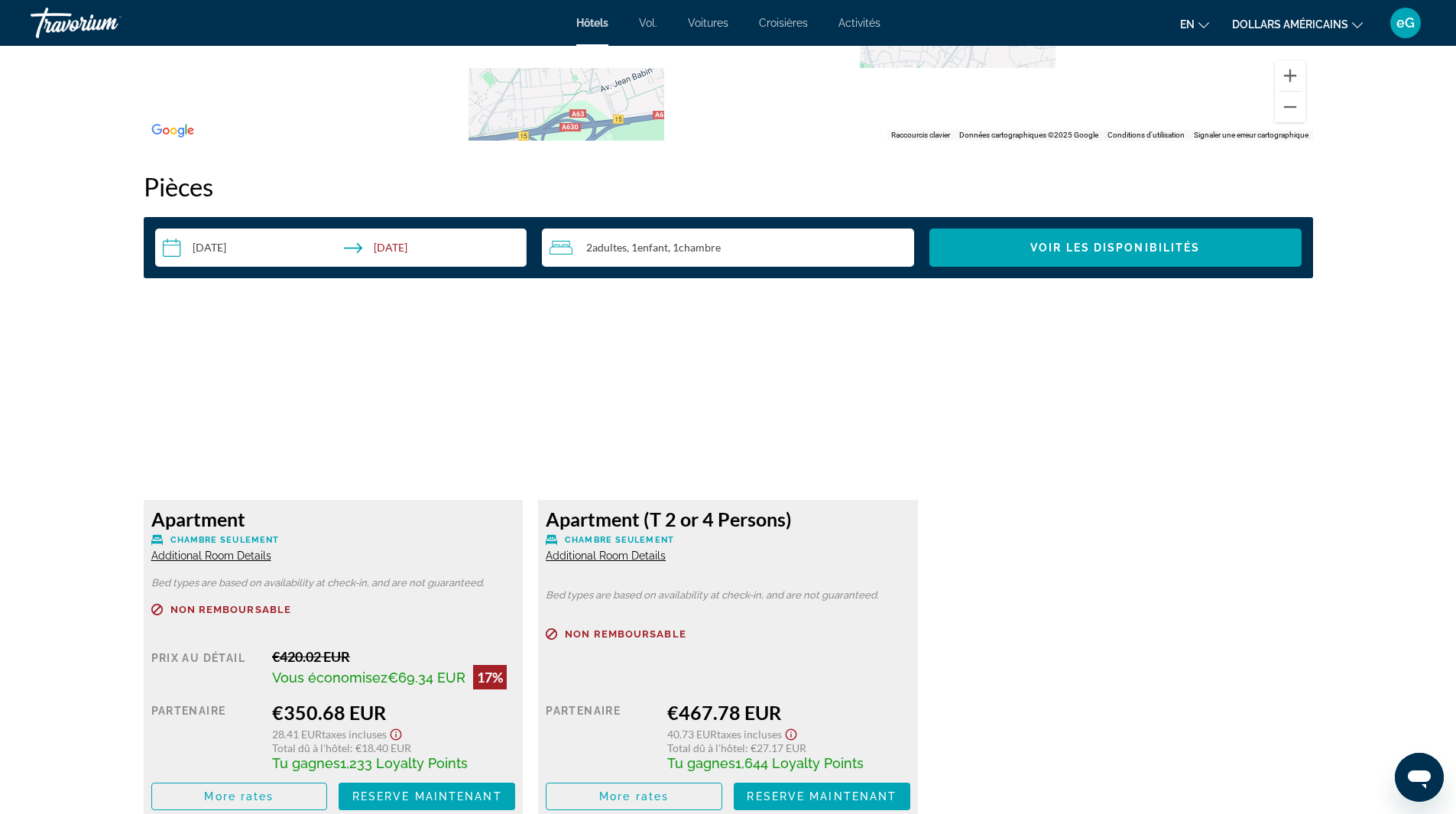
scroll to position [1905, 0]
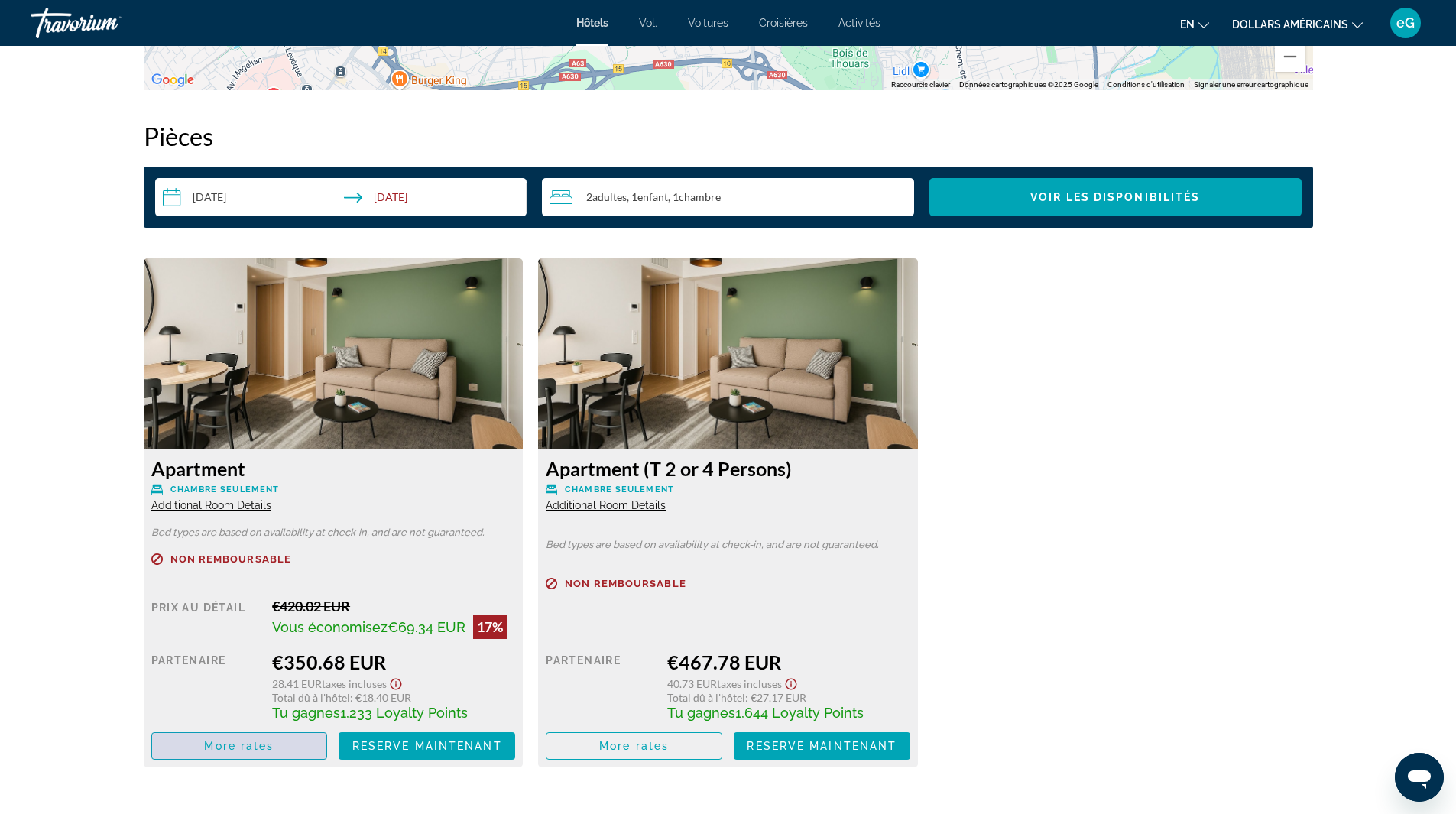
click at [244, 743] on span "More rates" at bounding box center [239, 746] width 70 height 13
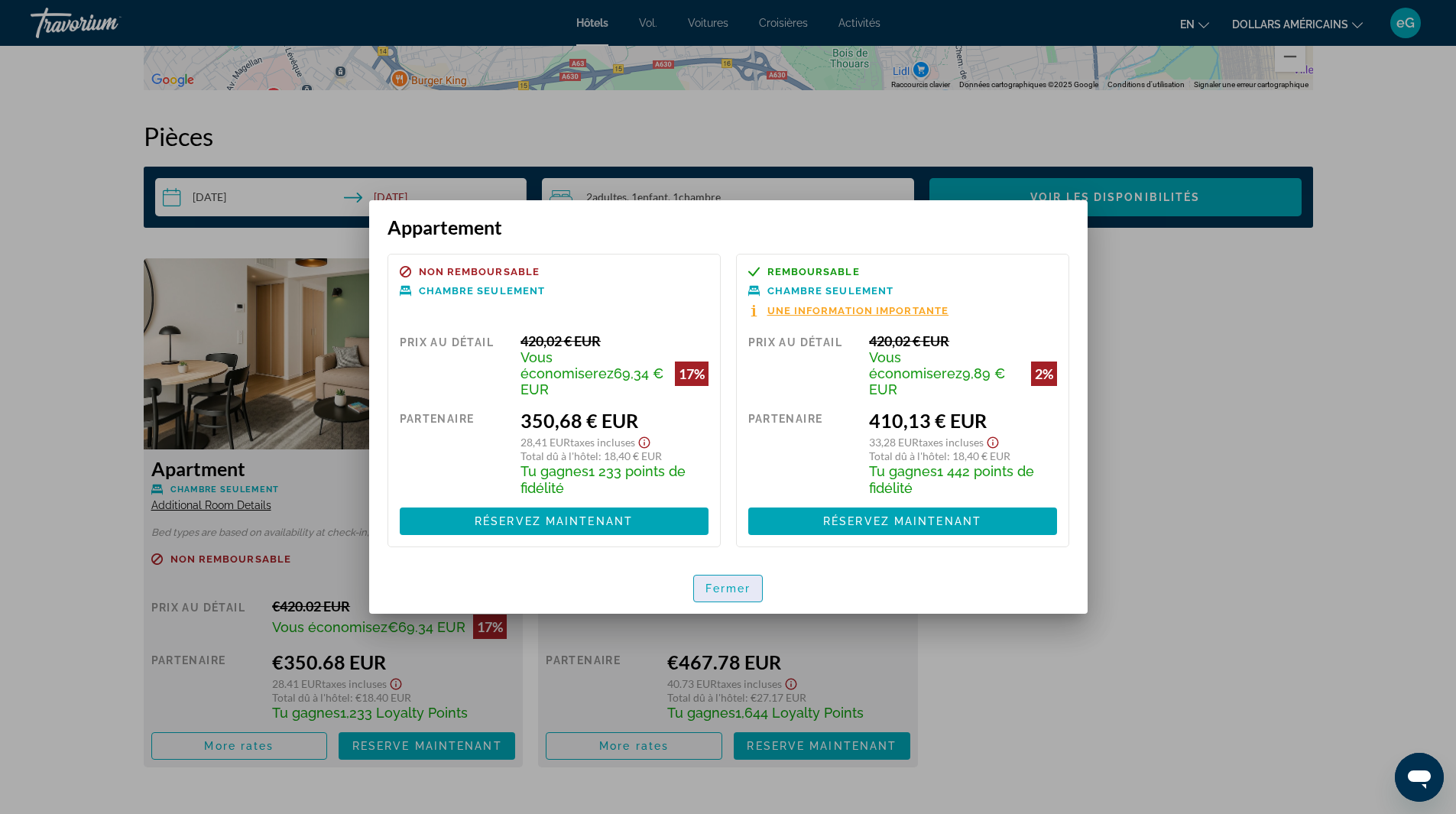
click at [743, 583] on font "Fermer" at bounding box center [728, 589] width 46 height 13
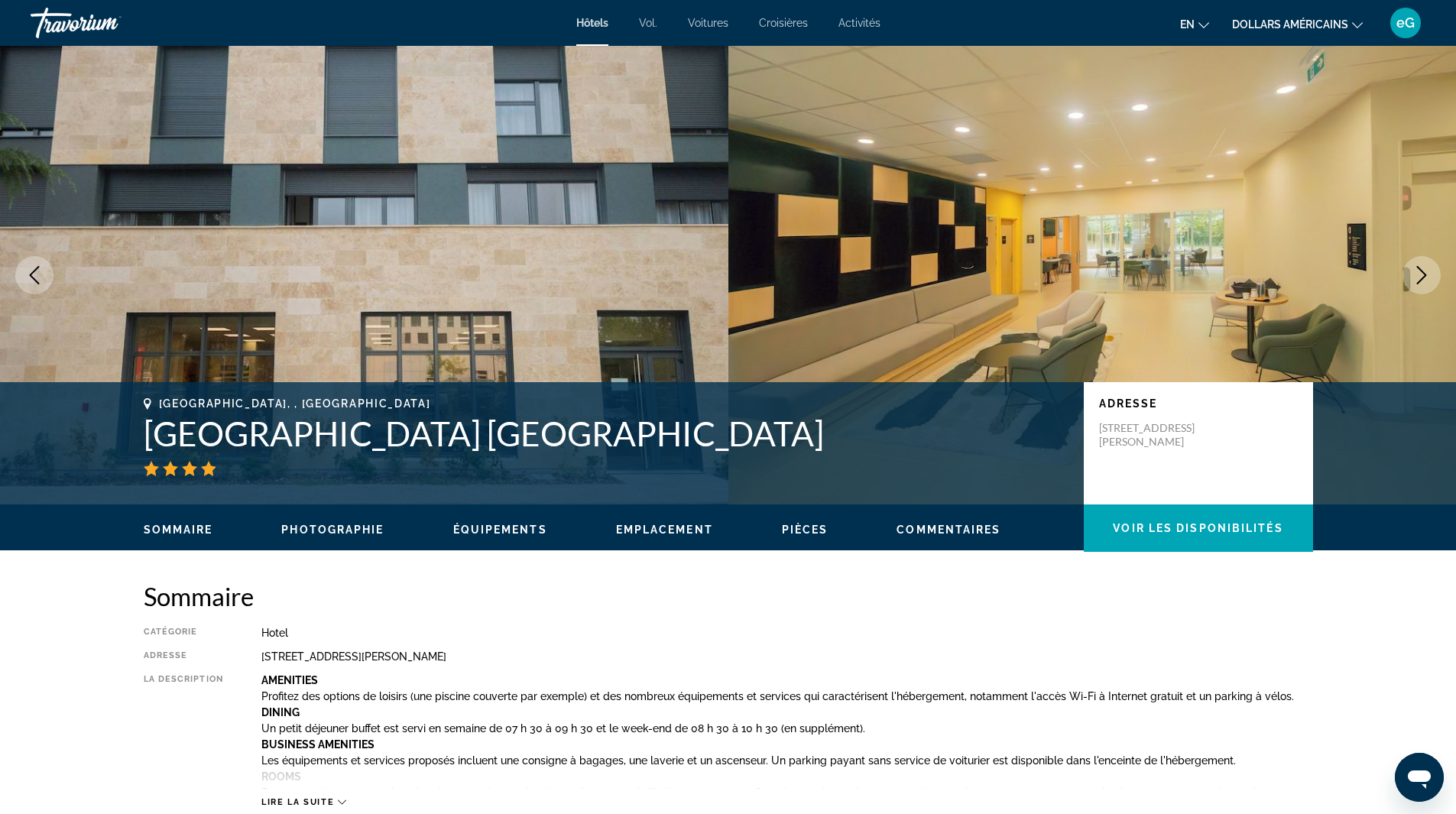
scroll to position [1905, 0]
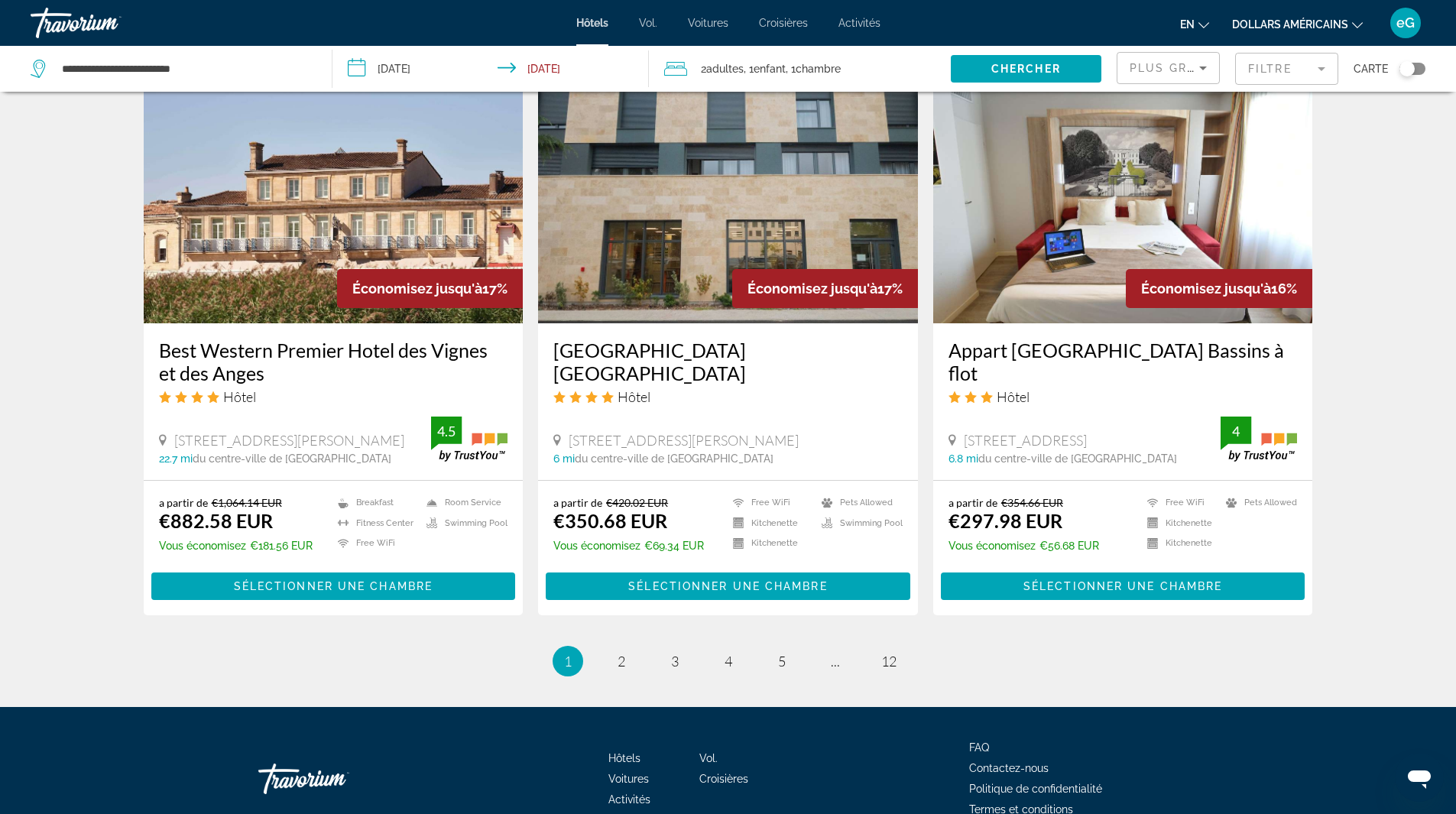
scroll to position [1753, 0]
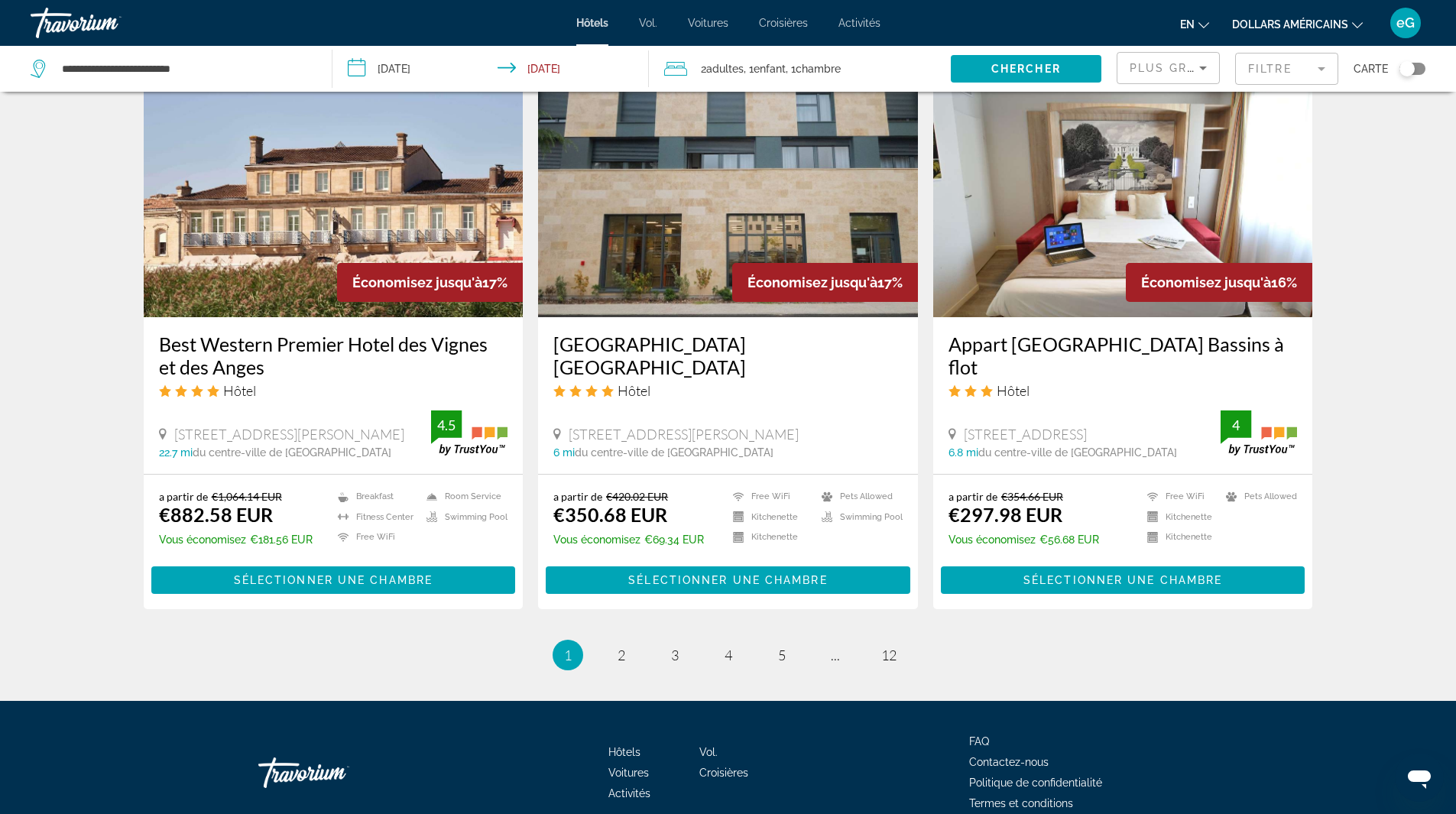
click at [1017, 332] on h3 "Appart [GEOGRAPHIC_DATA] Bassins à flot" at bounding box center [1123, 355] width 349 height 46
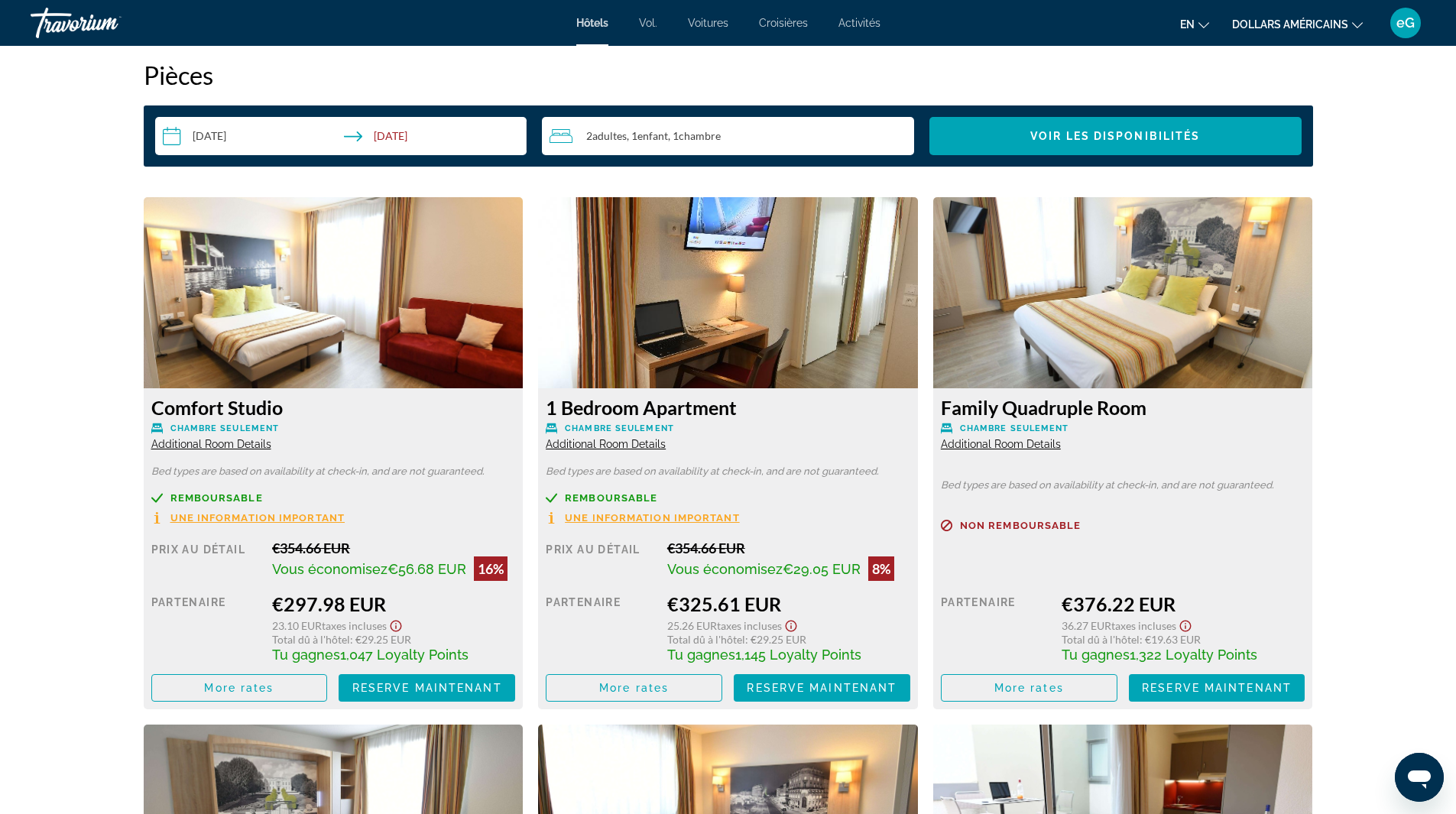
scroll to position [1842, 0]
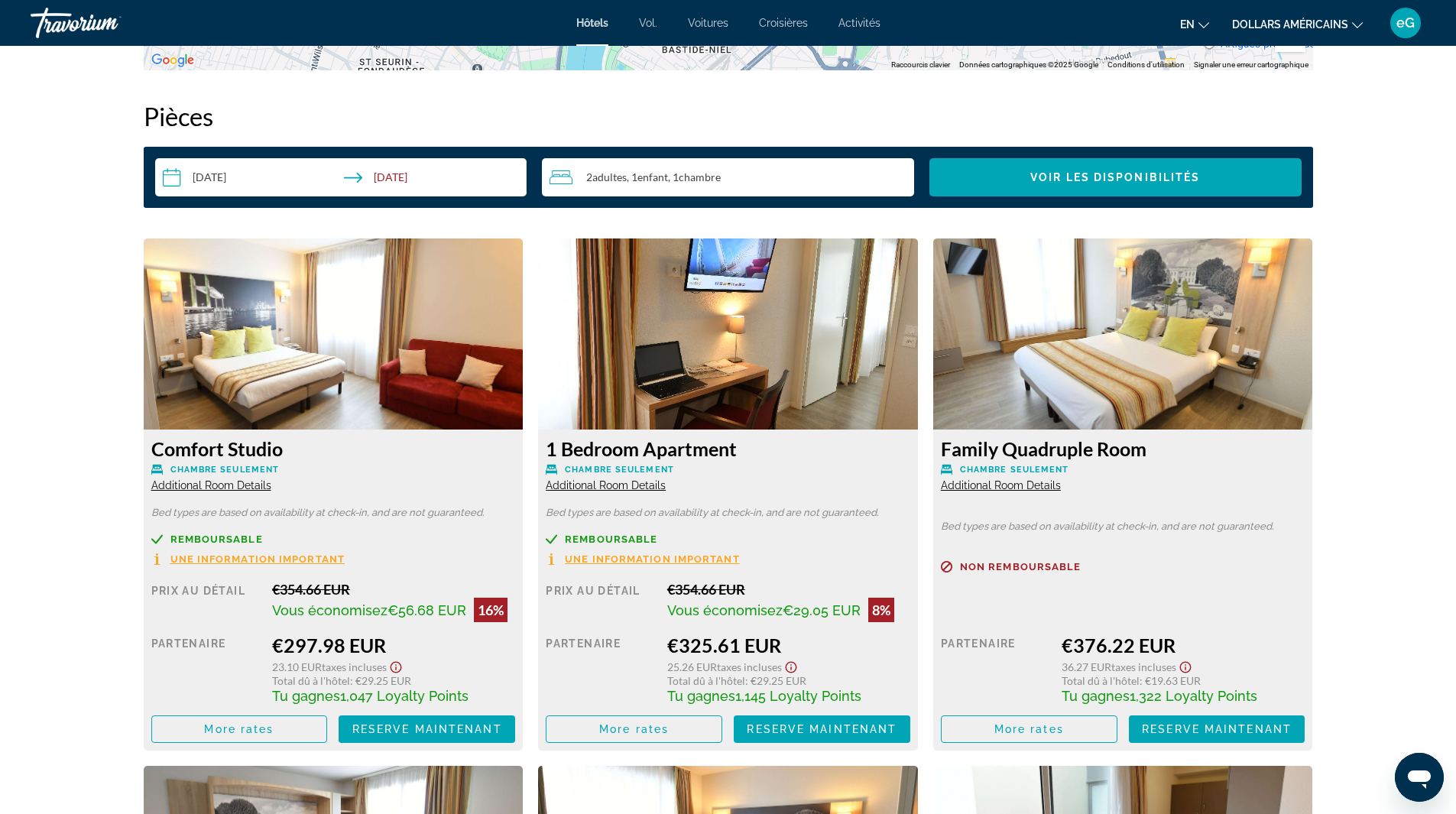
click at [1003, 487] on span "Additional Room Details" at bounding box center [1001, 485] width 120 height 13
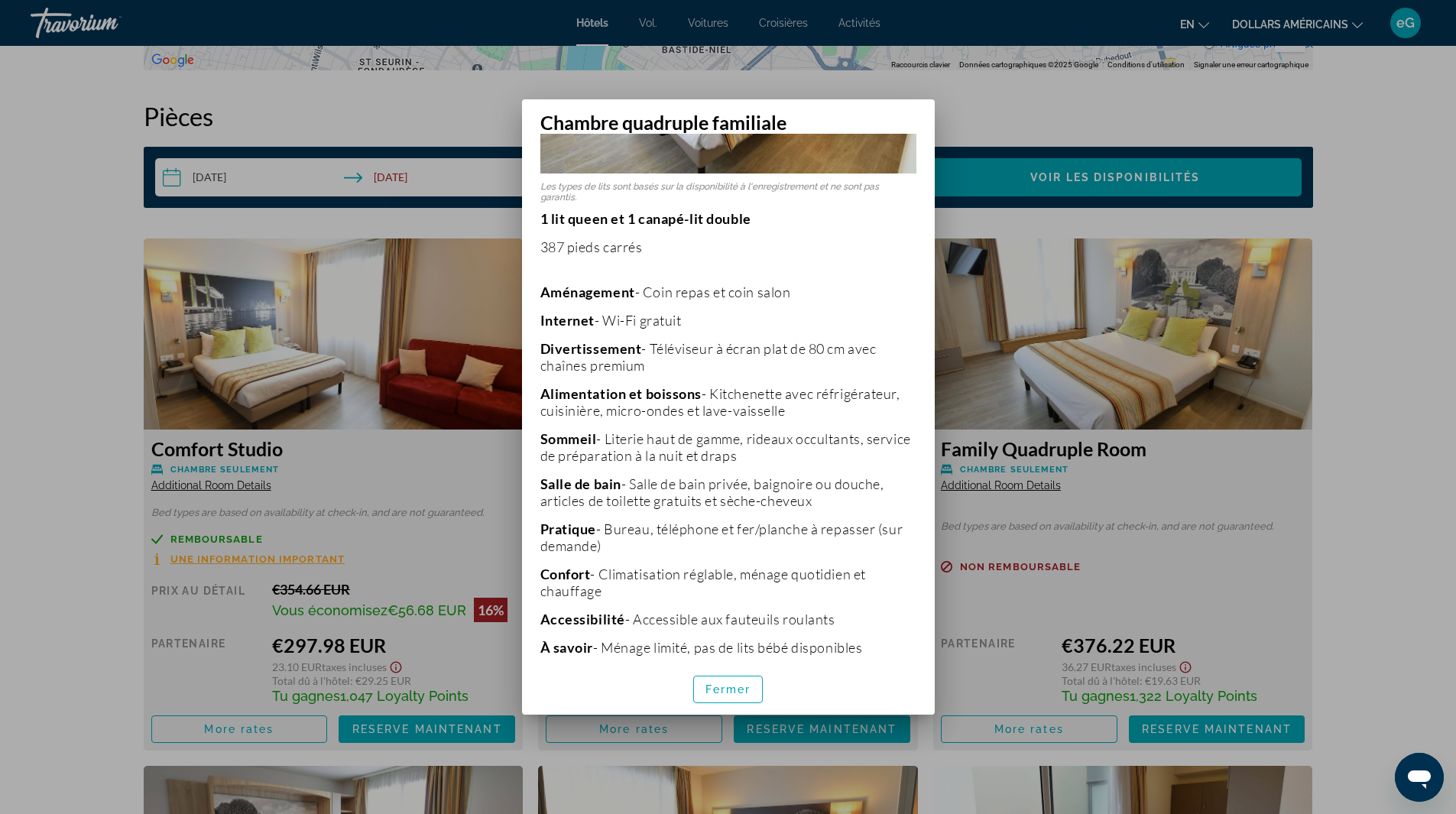
scroll to position [254, 0]
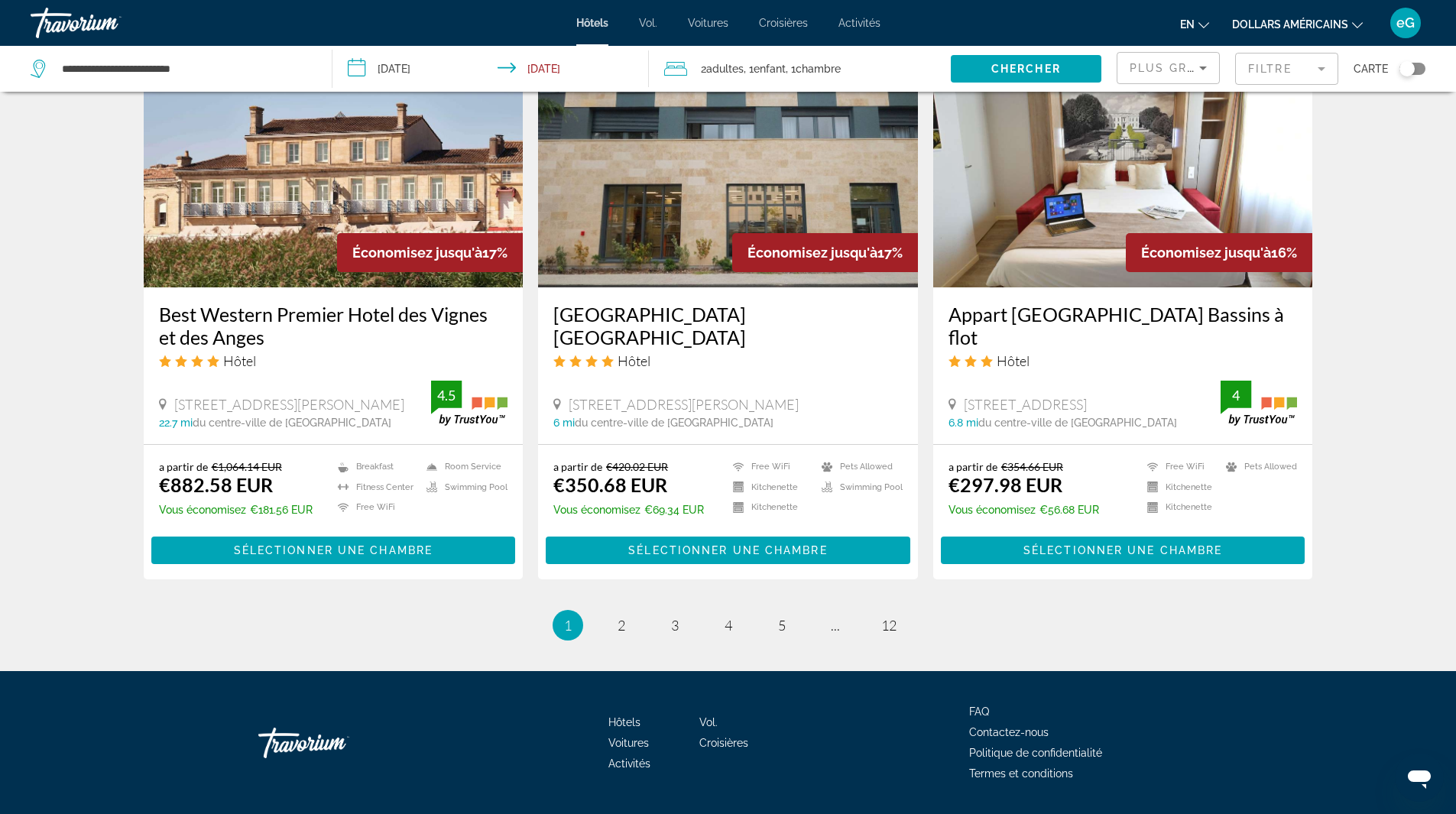
scroll to position [1804, 0]
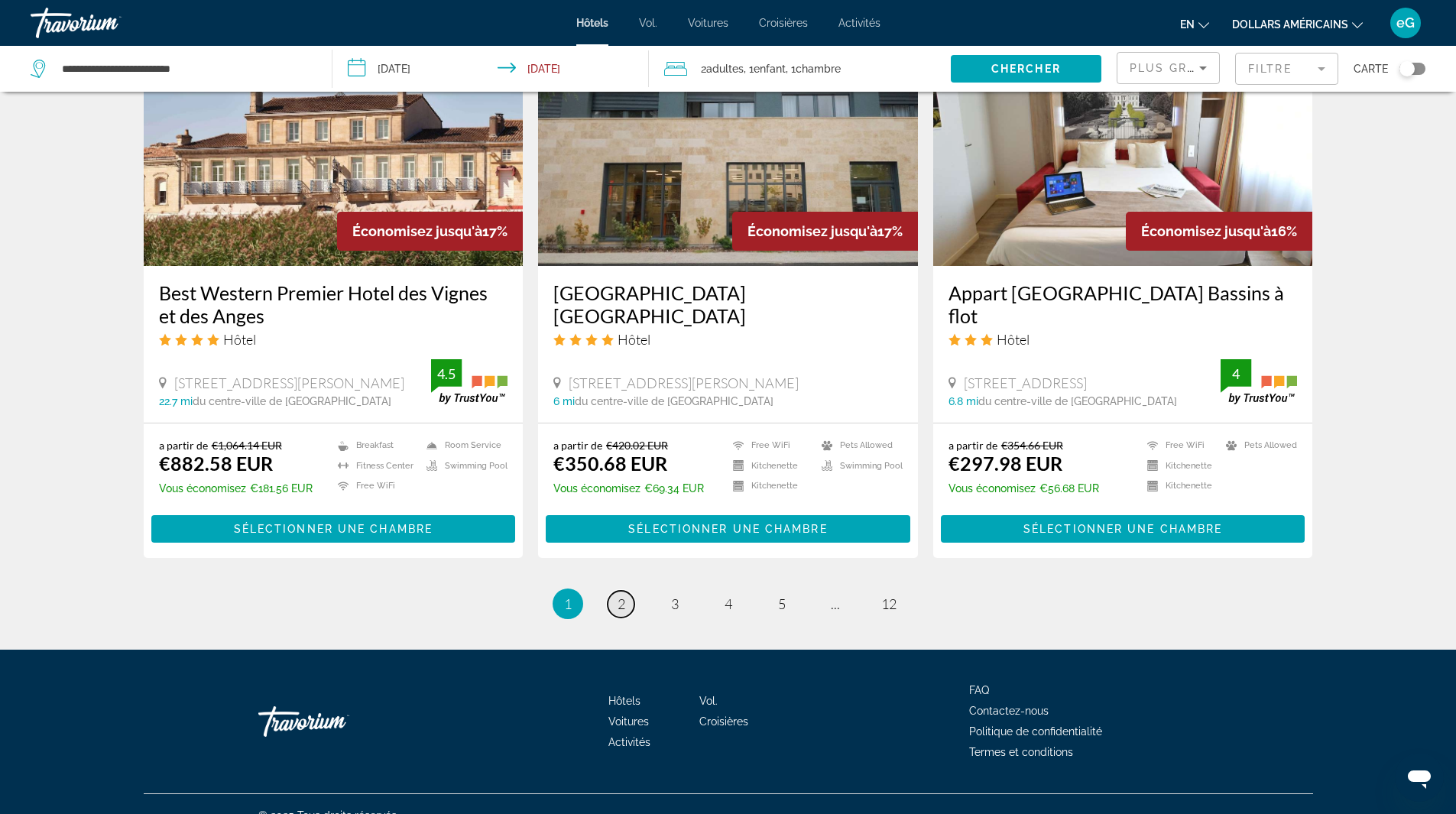
click at [624, 595] on span "2" at bounding box center [621, 603] width 8 height 17
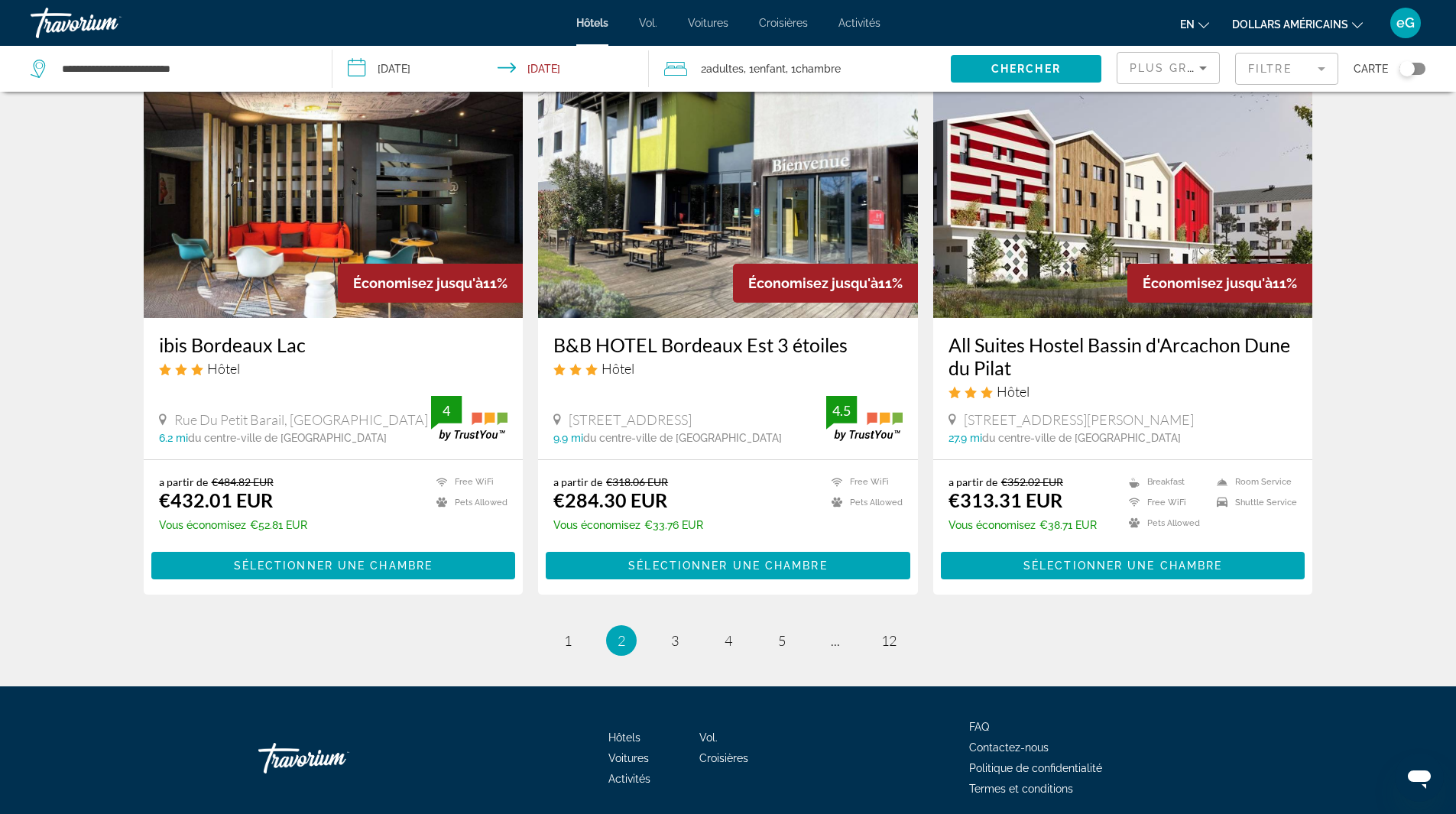
scroll to position [1789, 0]
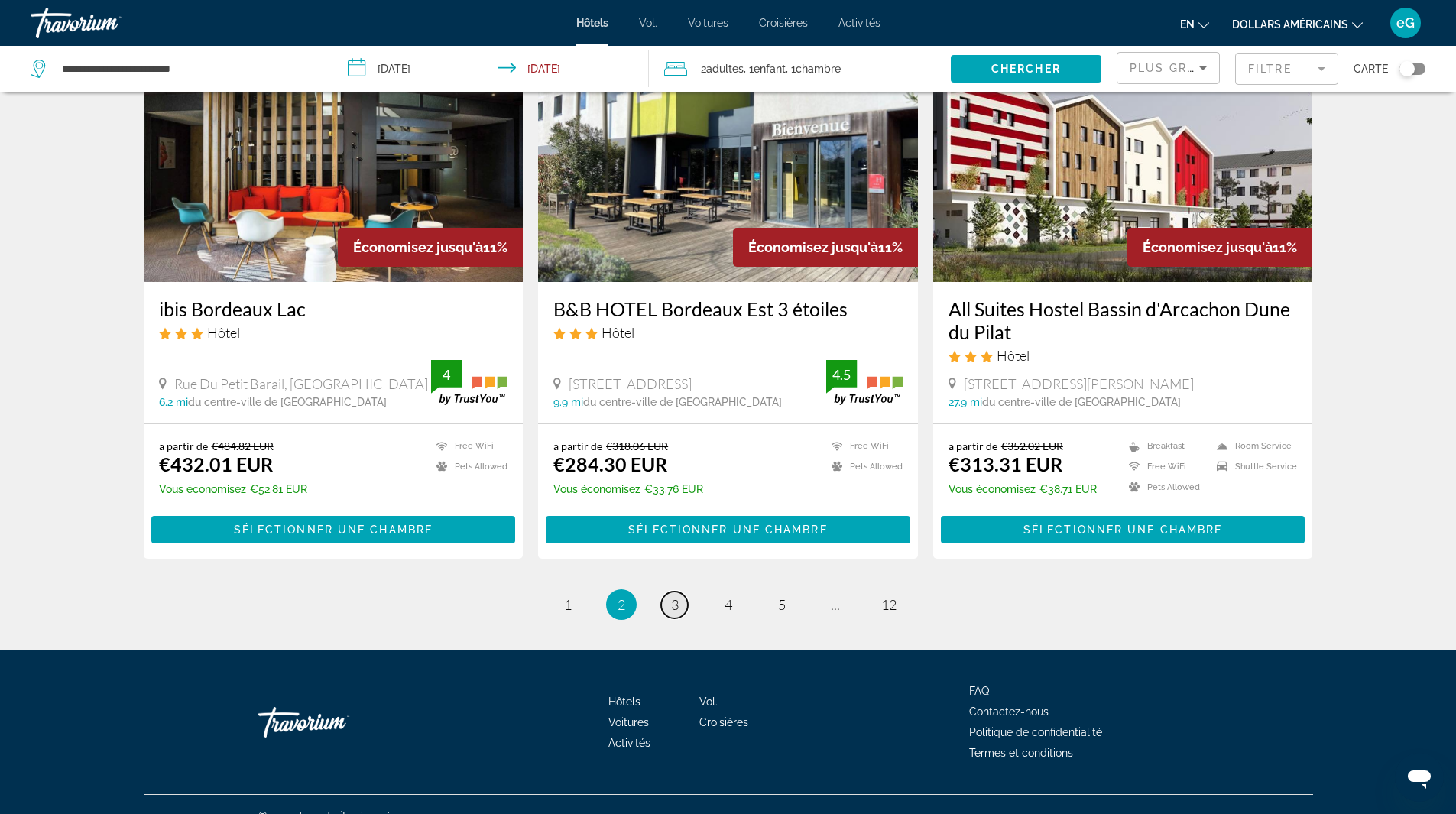
click at [669, 592] on link "page 3" at bounding box center [675, 605] width 27 height 27
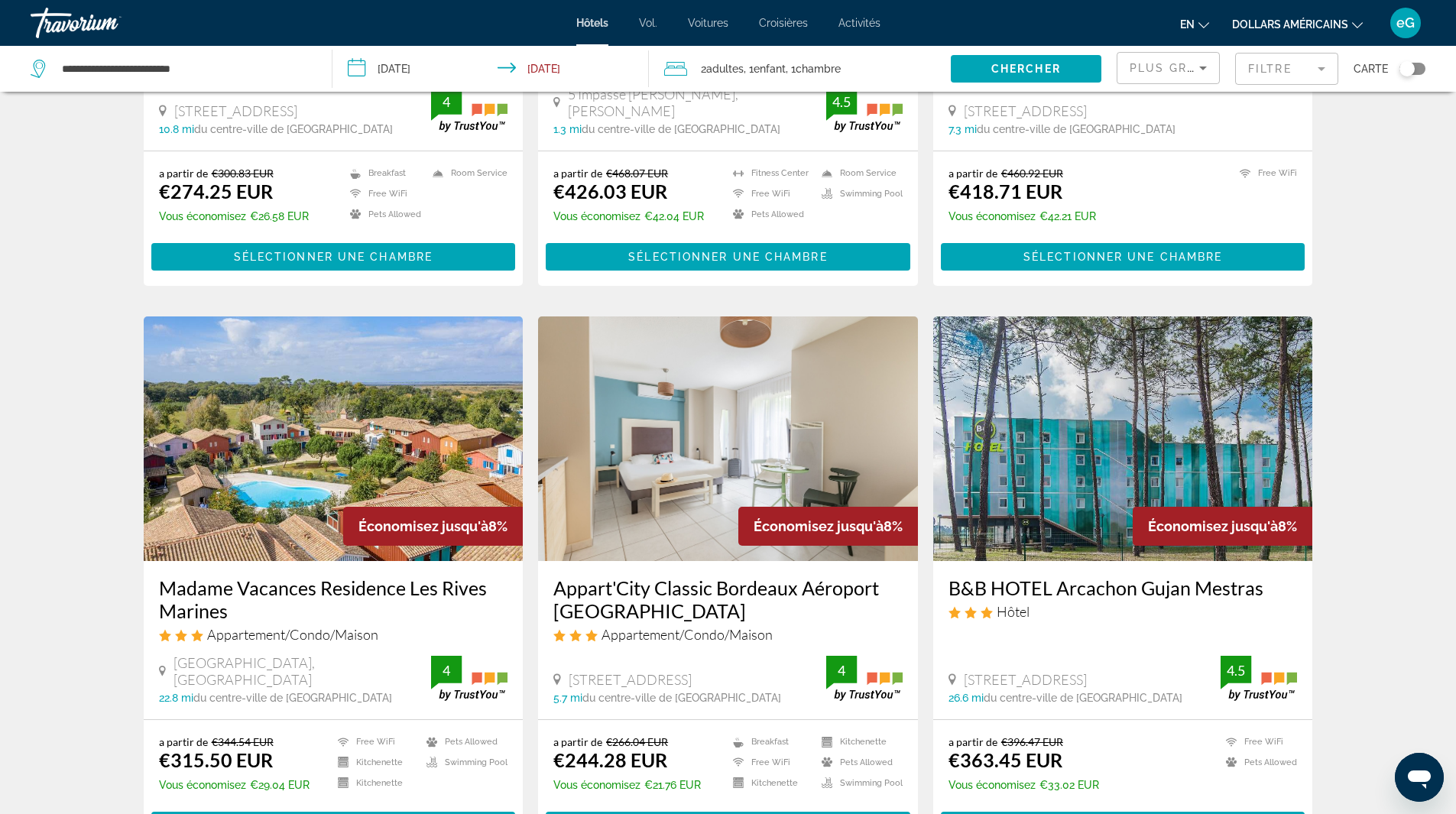
scroll to position [968, 0]
